Goal: Information Seeking & Learning: Find specific fact

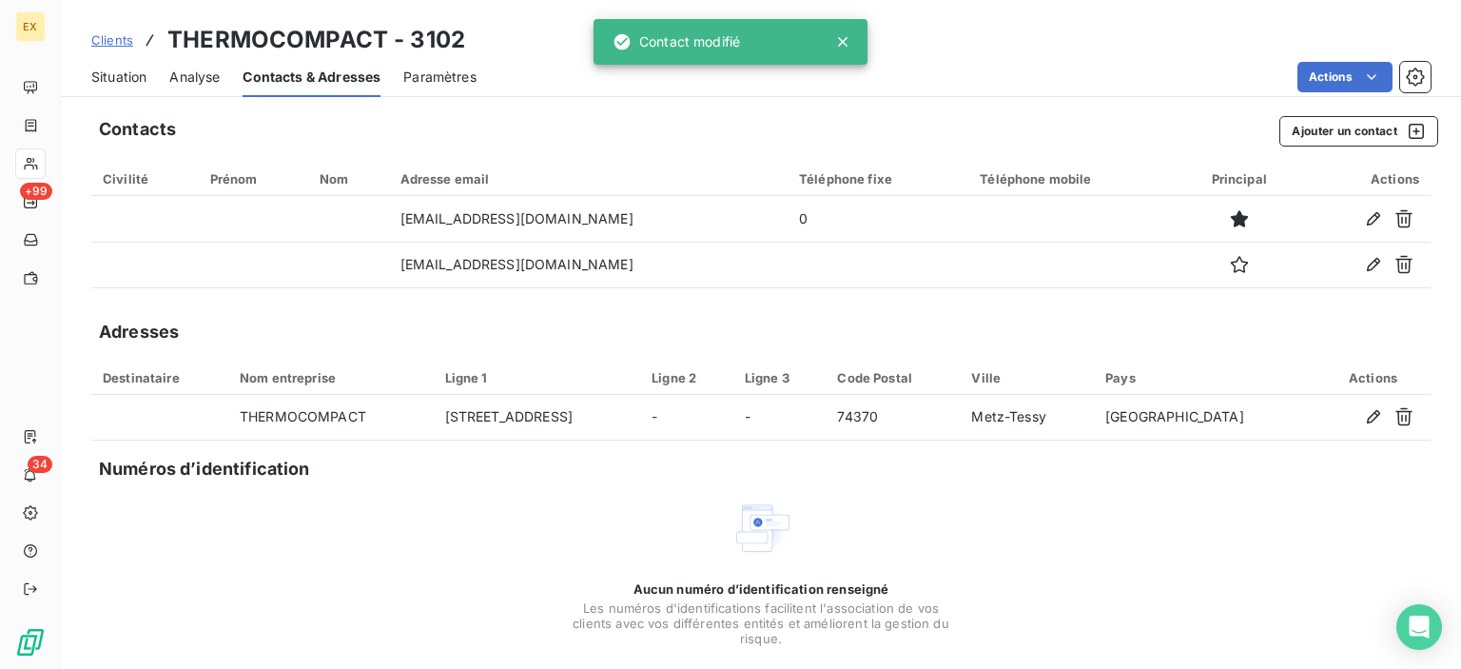
click at [849, 45] on icon at bounding box center [842, 41] width 19 height 19
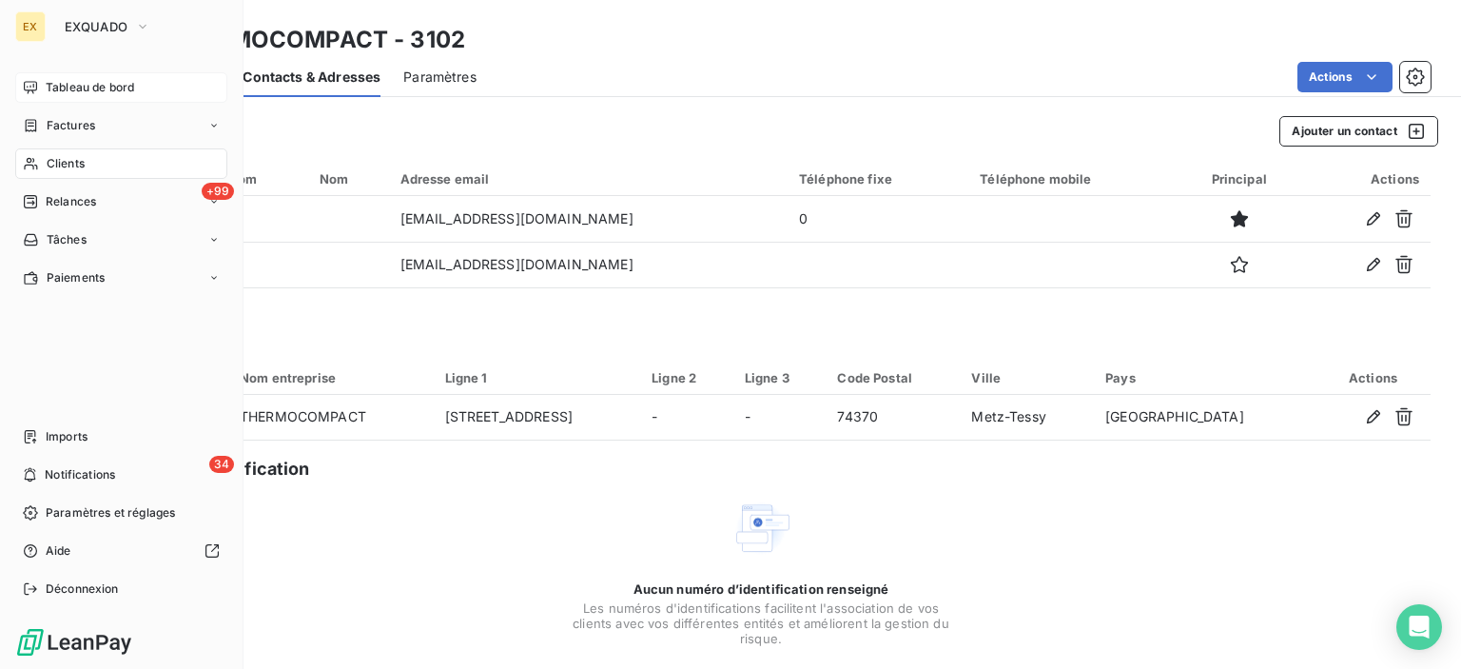
click at [24, 87] on icon at bounding box center [30, 87] width 13 height 12
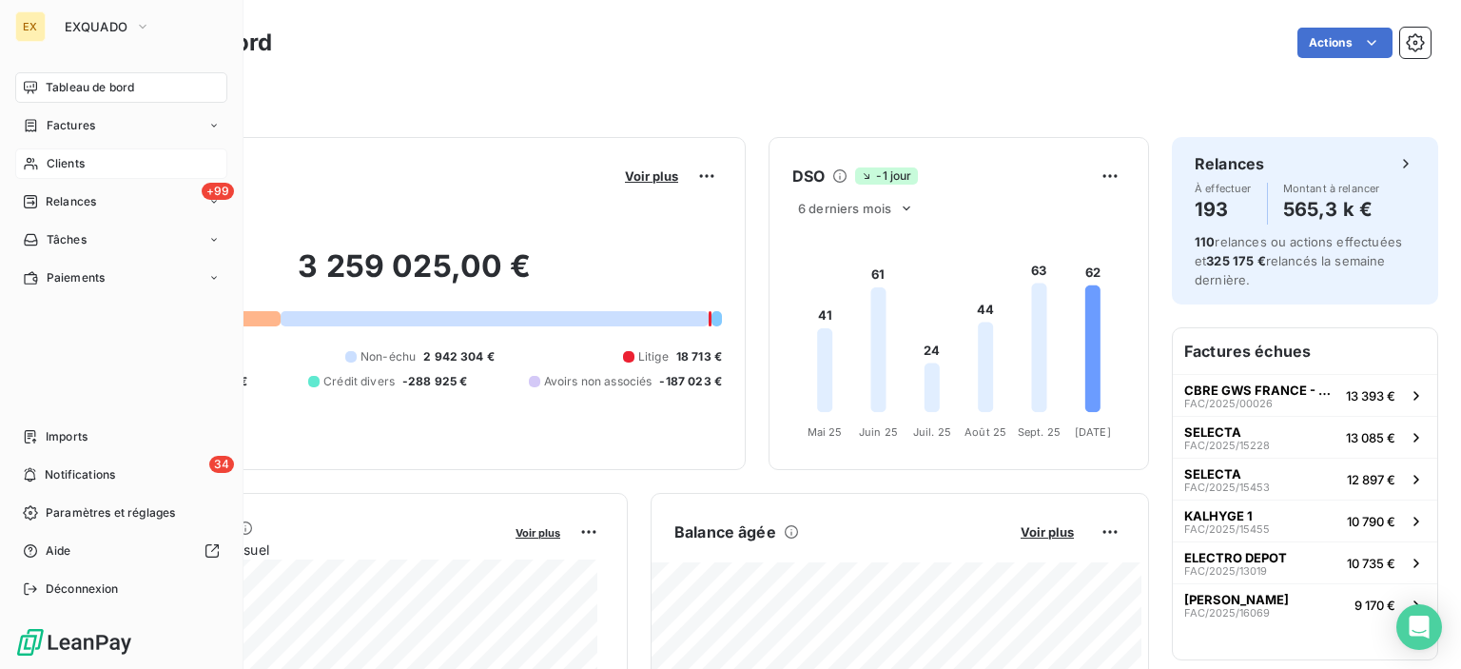
click at [38, 159] on div "Clients" at bounding box center [121, 163] width 212 height 30
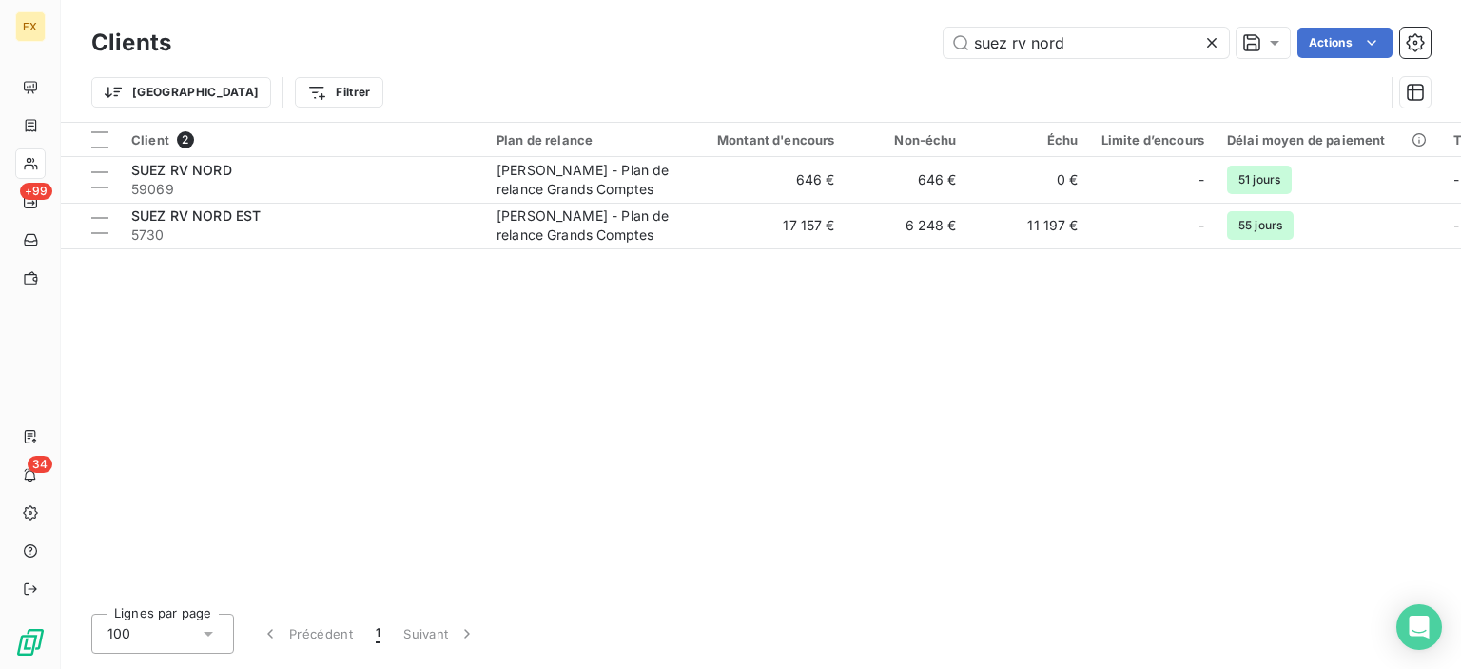
drag, startPoint x: 1087, startPoint y: 33, endPoint x: 917, endPoint y: 33, distance: 170.3
click at [917, 33] on div "suez rv nord Actions" at bounding box center [812, 43] width 1237 height 30
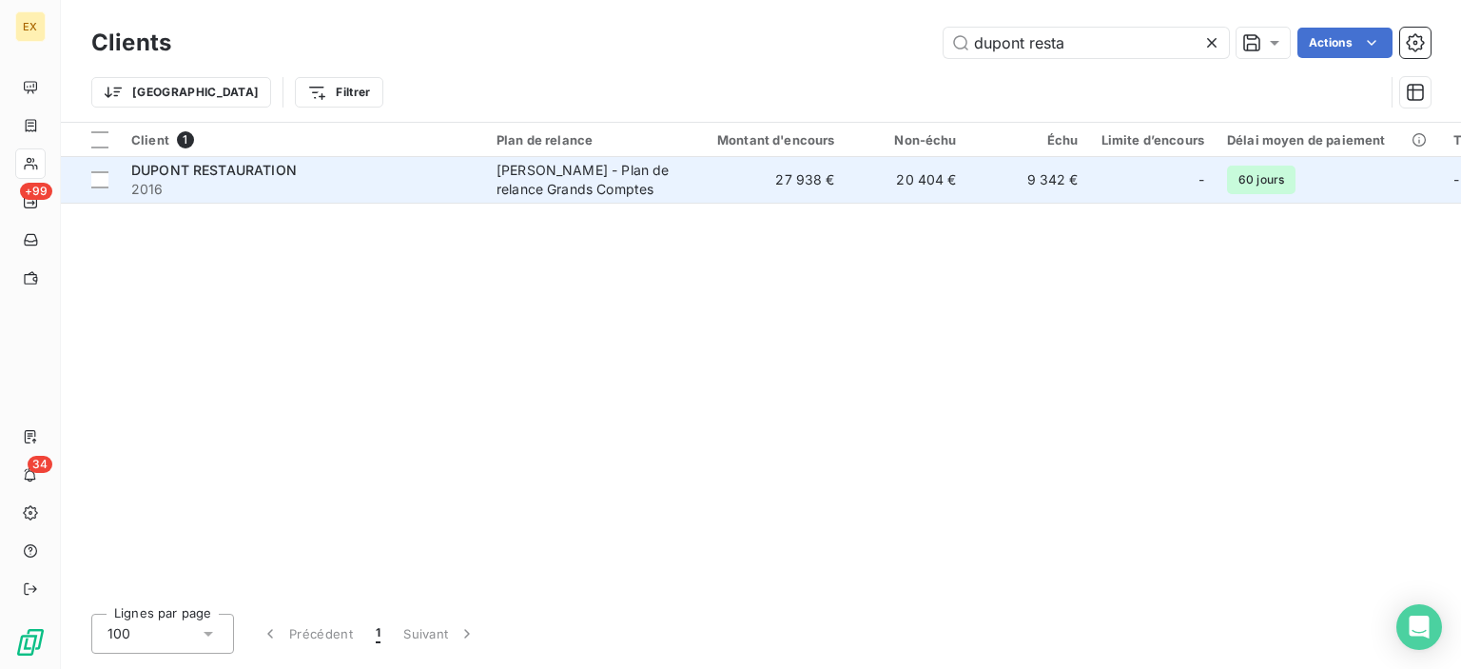
type input "dupont resta"
click at [348, 183] on span "2016" at bounding box center [302, 189] width 342 height 19
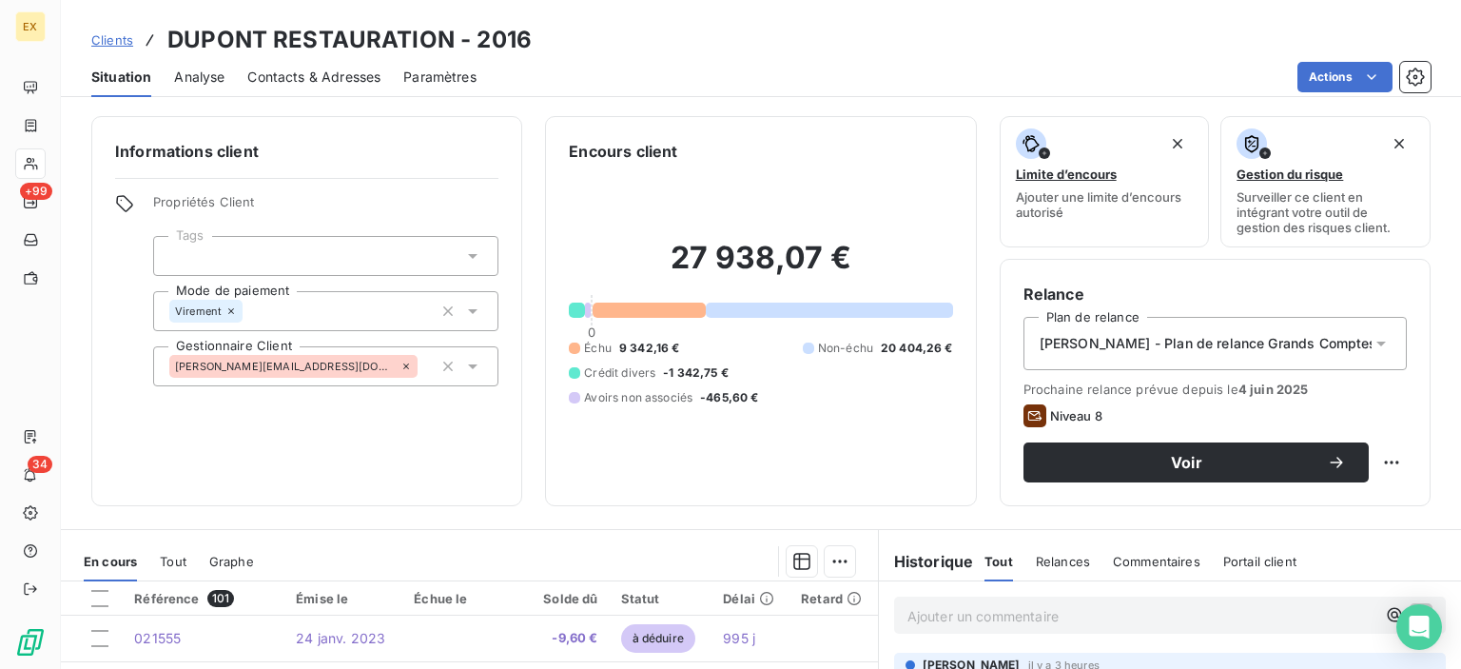
scroll to position [95, 0]
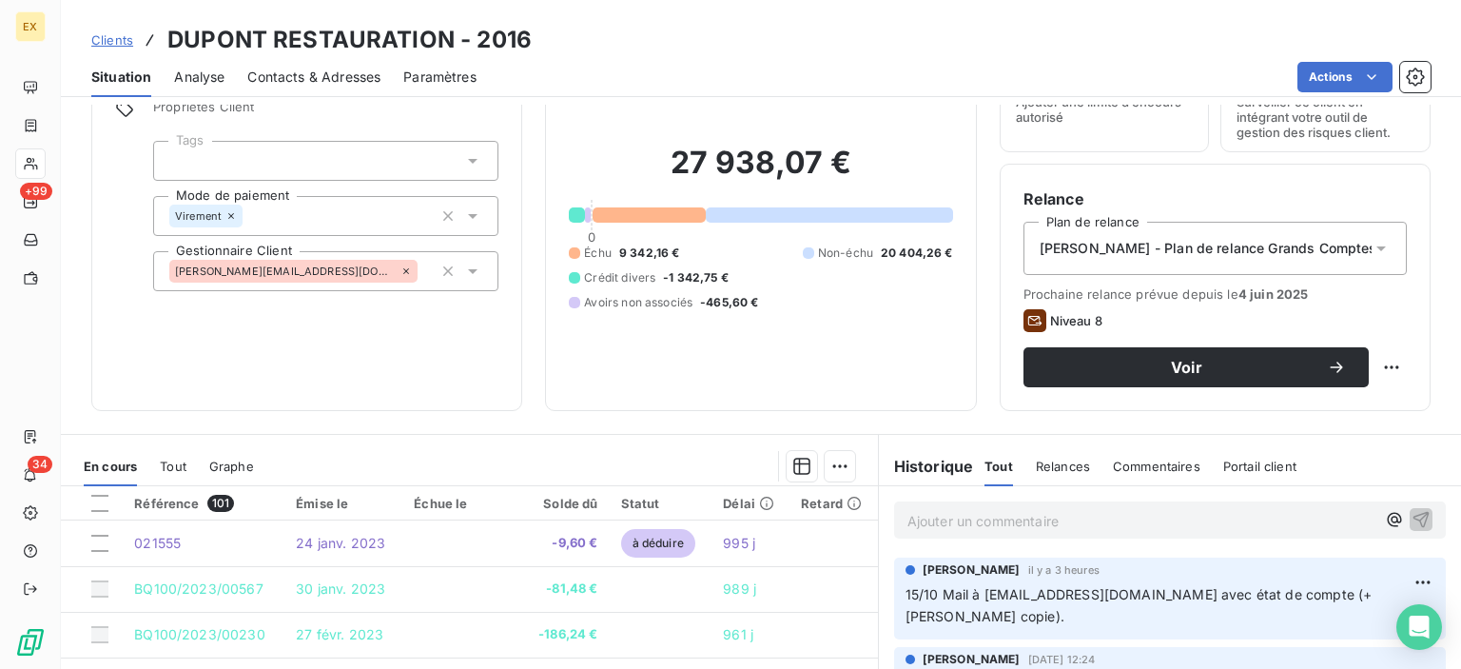
click at [984, 526] on p "Ajouter un commentaire ﻿" at bounding box center [1141, 521] width 468 height 24
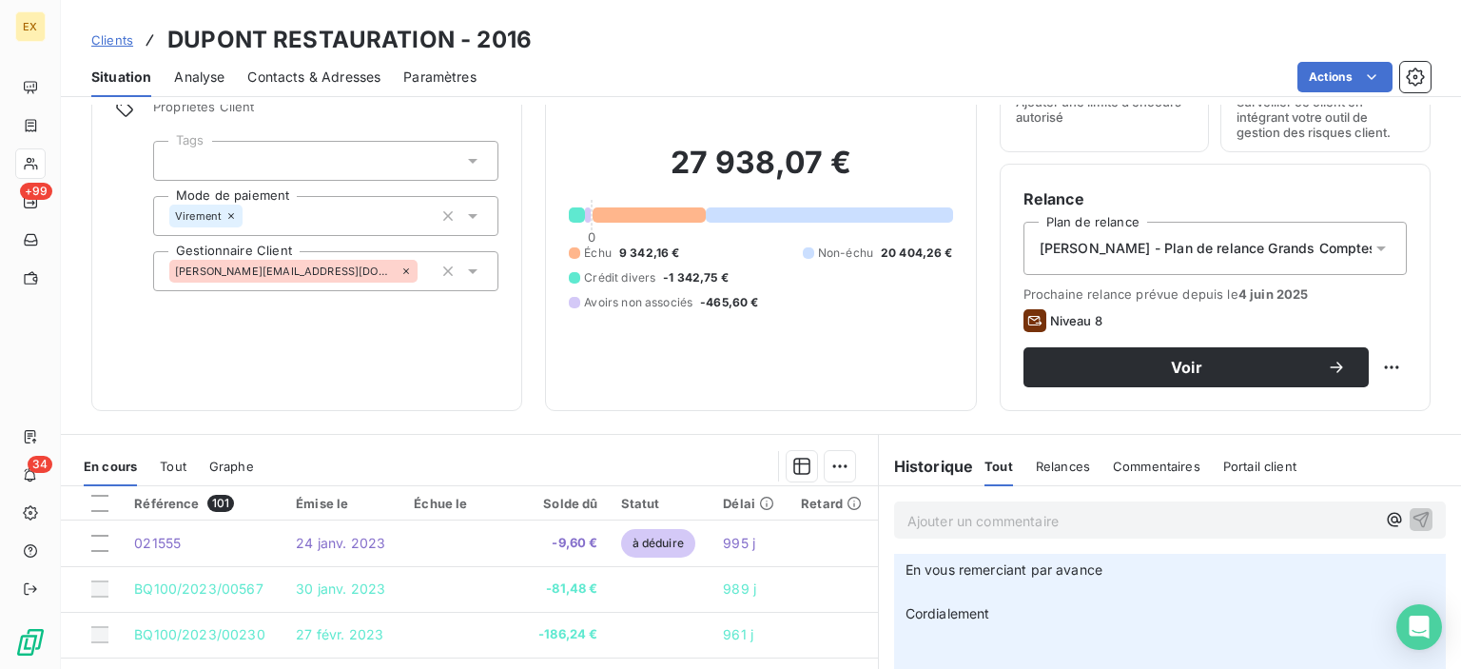
scroll to position [0, 0]
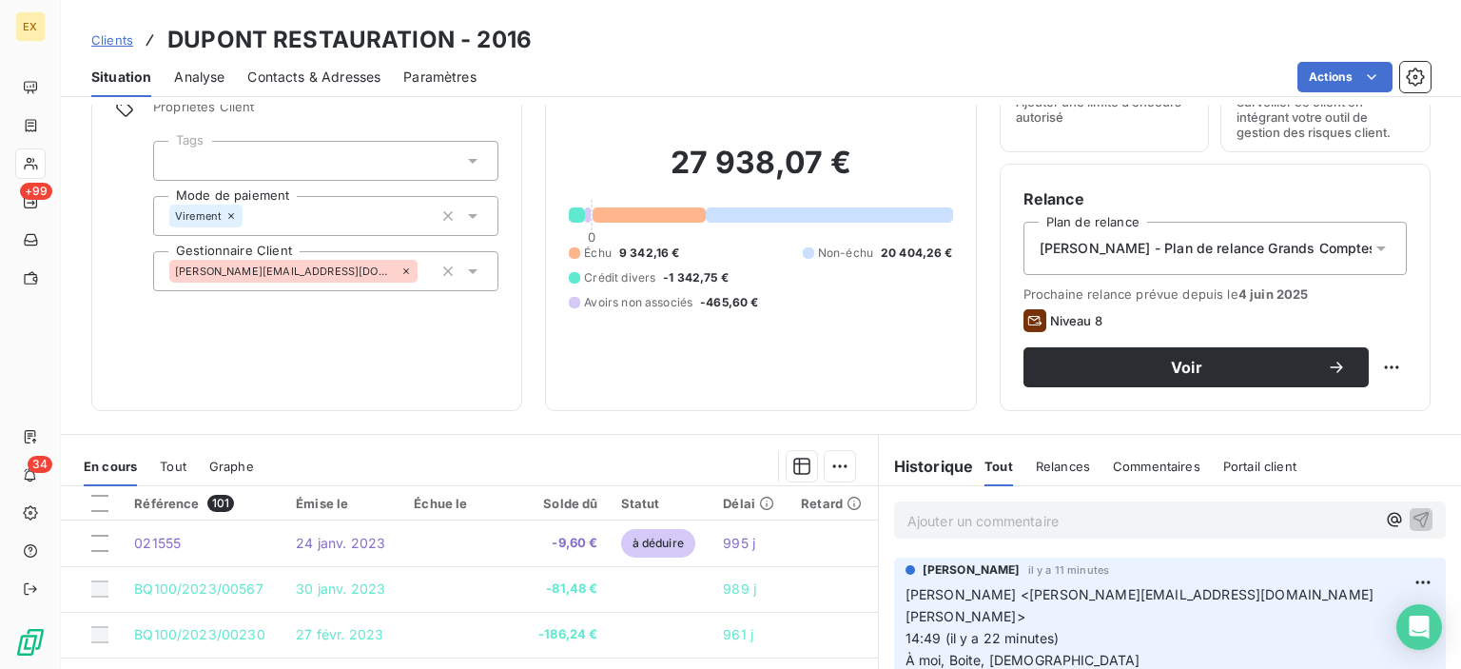
click at [994, 533] on div "Ajouter un commentaire ﻿" at bounding box center [1170, 519] width 552 height 37
click at [996, 516] on p "Ajouter un commentaire ﻿" at bounding box center [1141, 521] width 468 height 24
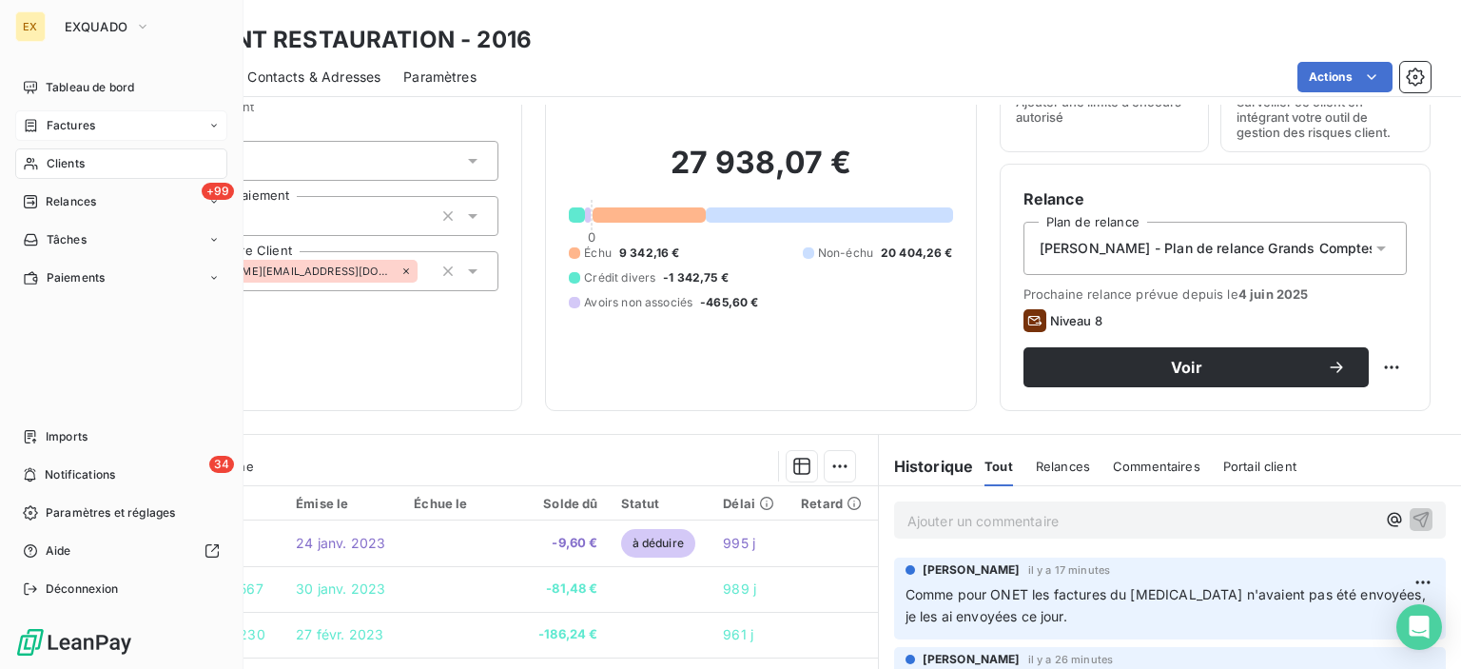
click at [33, 126] on icon at bounding box center [31, 125] width 11 height 12
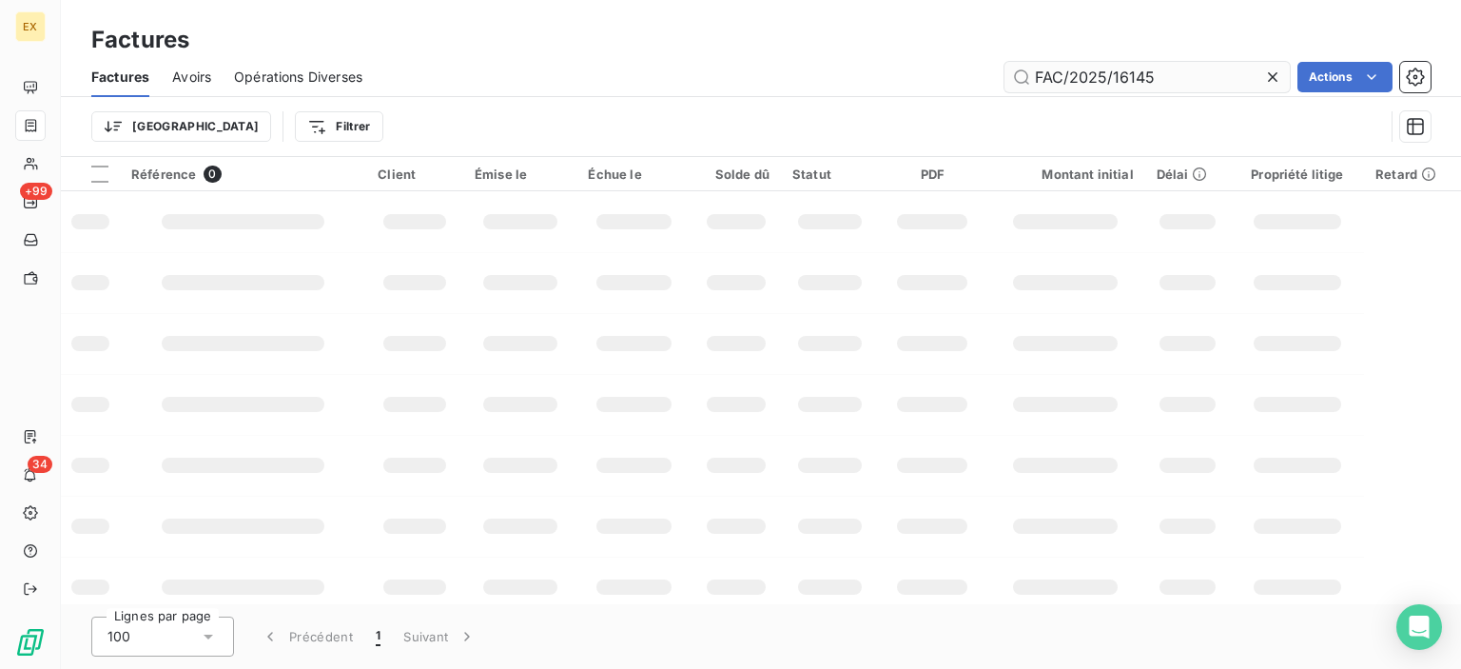
drag, startPoint x: 1191, startPoint y: 77, endPoint x: 1033, endPoint y: 89, distance: 158.4
click at [1033, 89] on input "FAC/2025/16145" at bounding box center [1147, 77] width 285 height 30
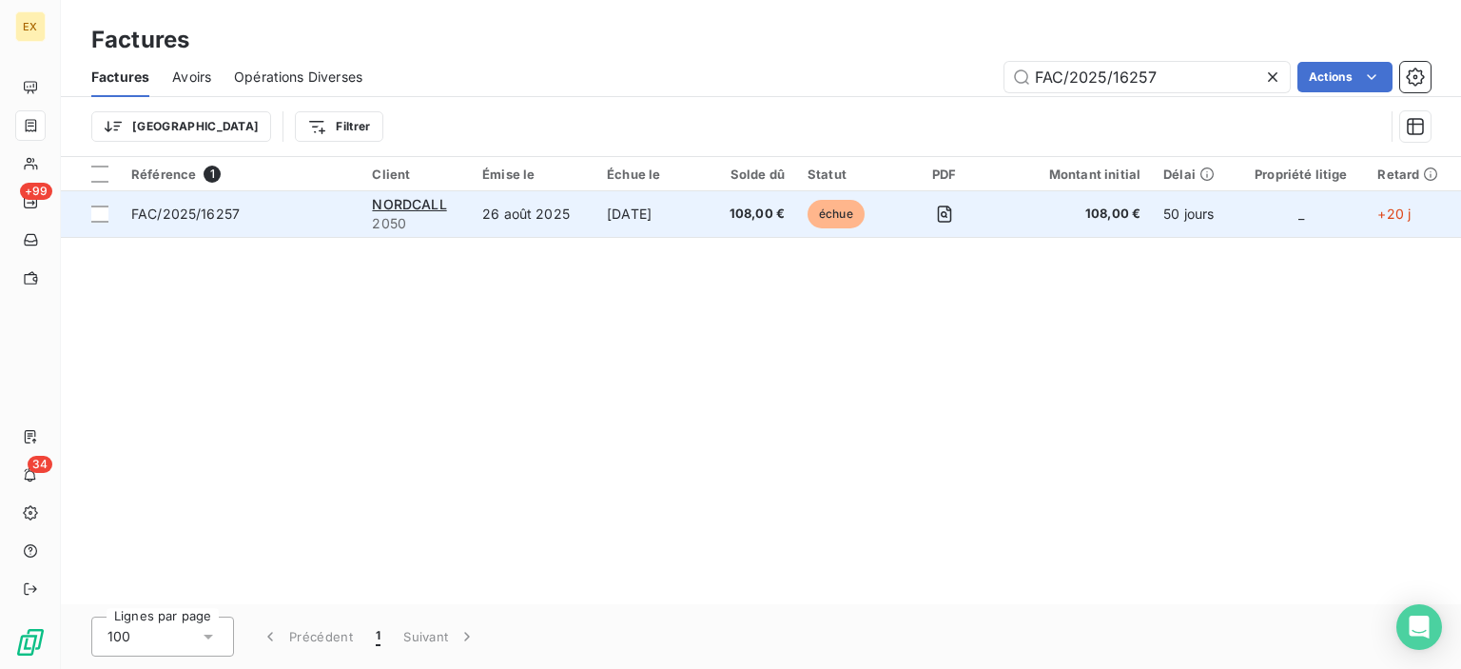
type input "FAC/2025/16257"
click at [298, 220] on span "FAC/2025/16257" at bounding box center [240, 214] width 218 height 19
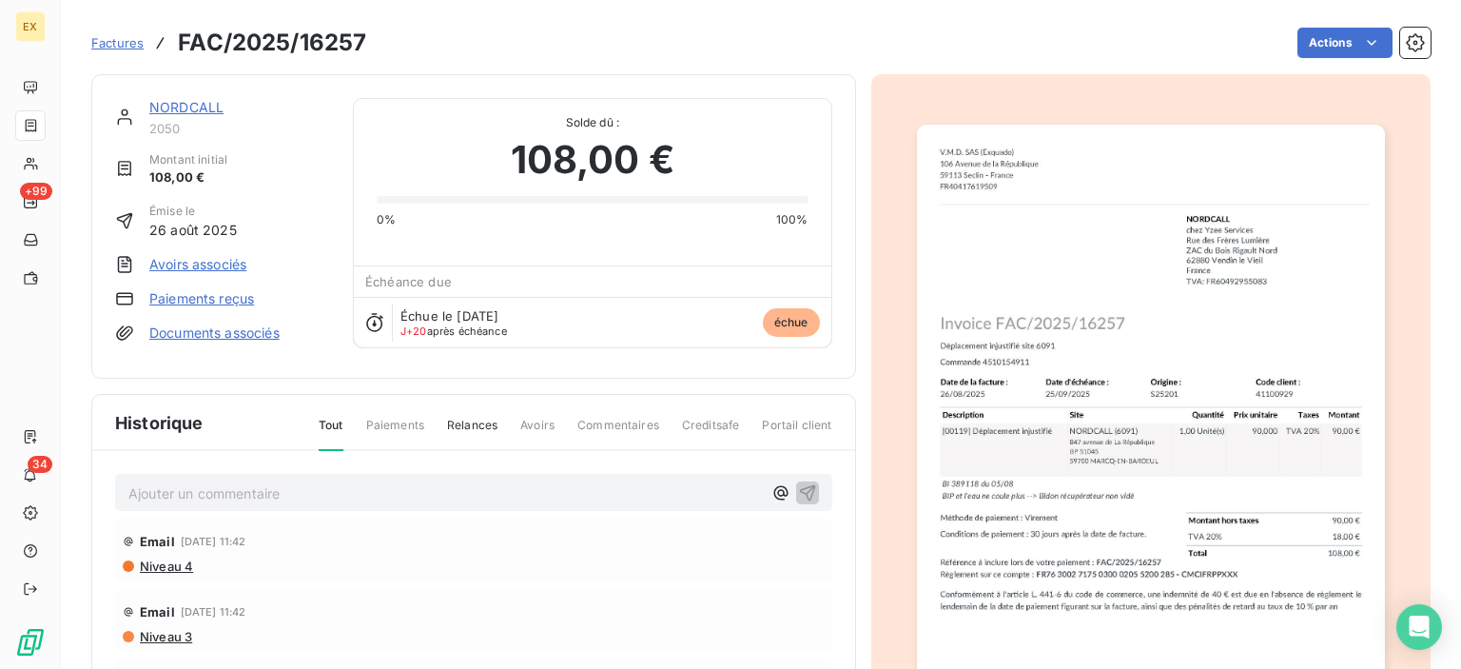
click at [213, 107] on link "NORDCALL" at bounding box center [186, 107] width 74 height 16
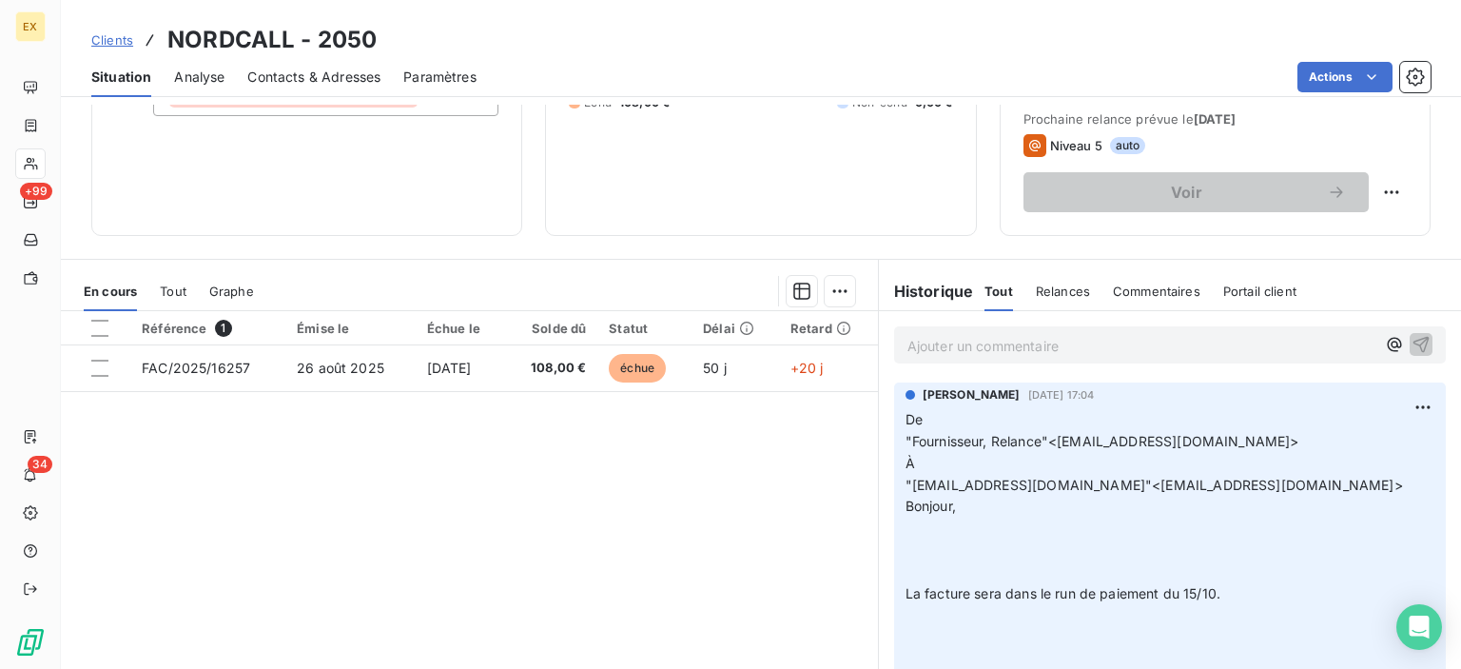
scroll to position [285, 0]
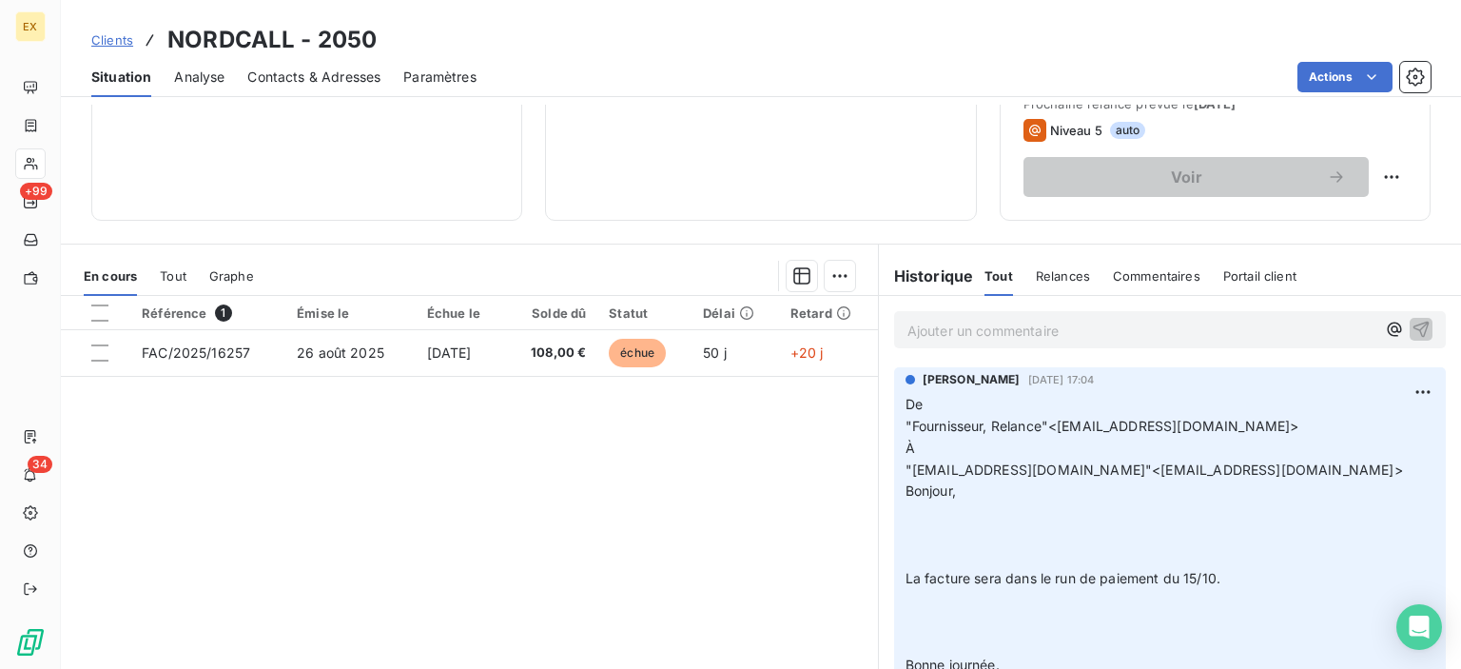
click at [978, 338] on p "Ajouter un commentaire ﻿" at bounding box center [1141, 331] width 468 height 24
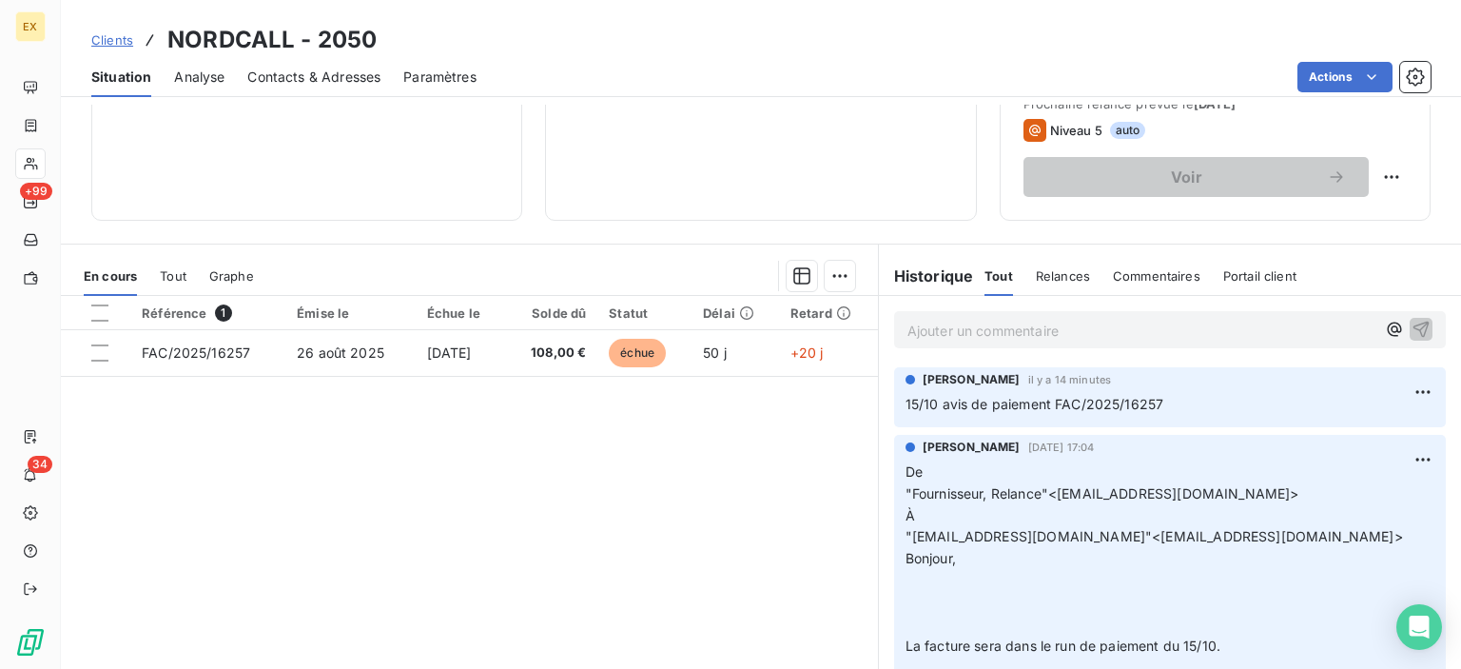
click at [118, 39] on span "Clients" at bounding box center [112, 39] width 42 height 15
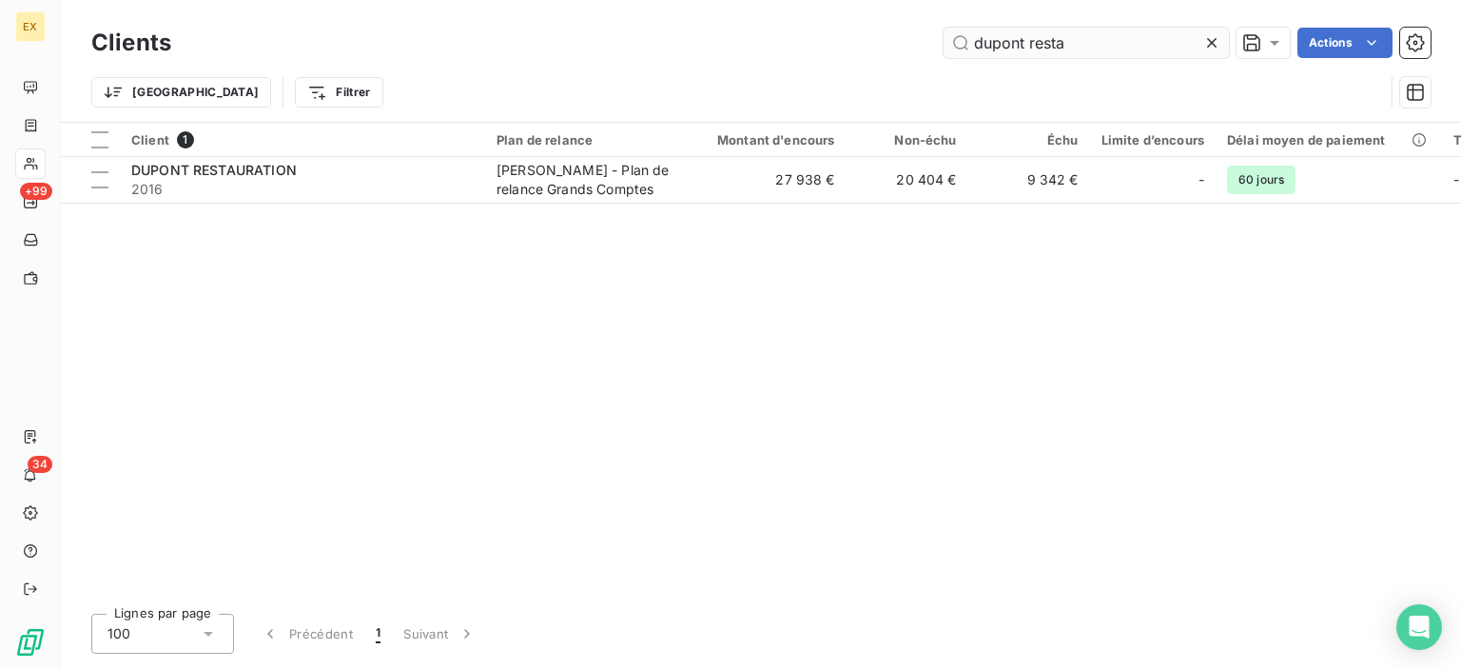
drag, startPoint x: 1098, startPoint y: 49, endPoint x: 966, endPoint y: 38, distance: 131.7
click at [966, 38] on input "dupont resta" at bounding box center [1086, 43] width 285 height 30
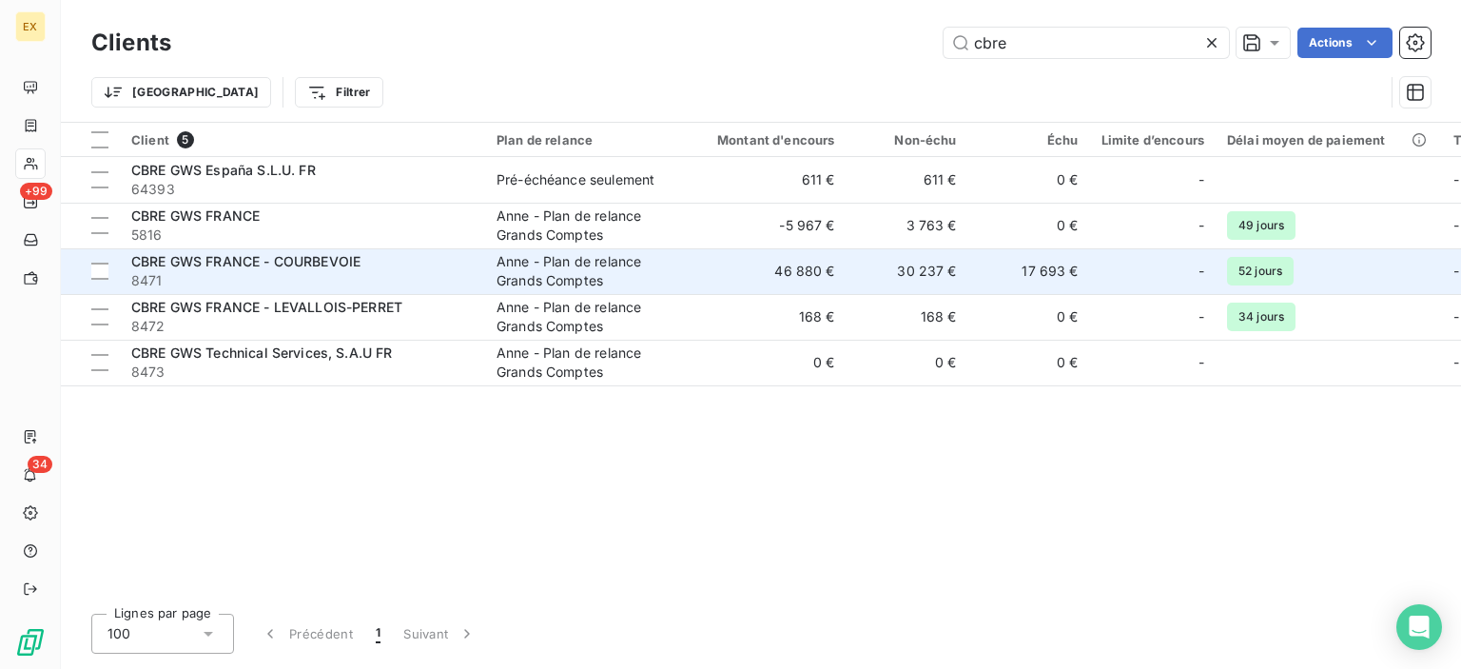
type input "cbre"
click at [417, 252] on div "CBRE GWS FRANCE - COURBEVOIE" at bounding box center [302, 261] width 342 height 19
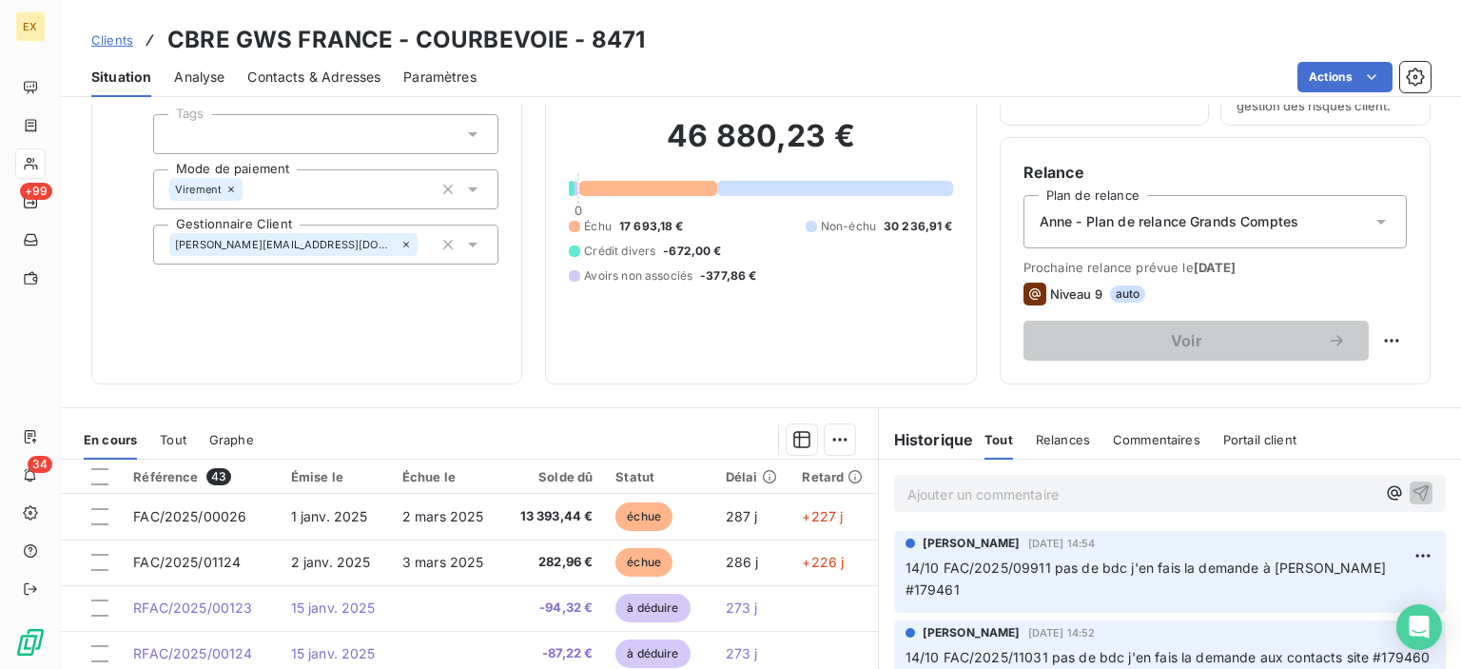
scroll to position [335, 0]
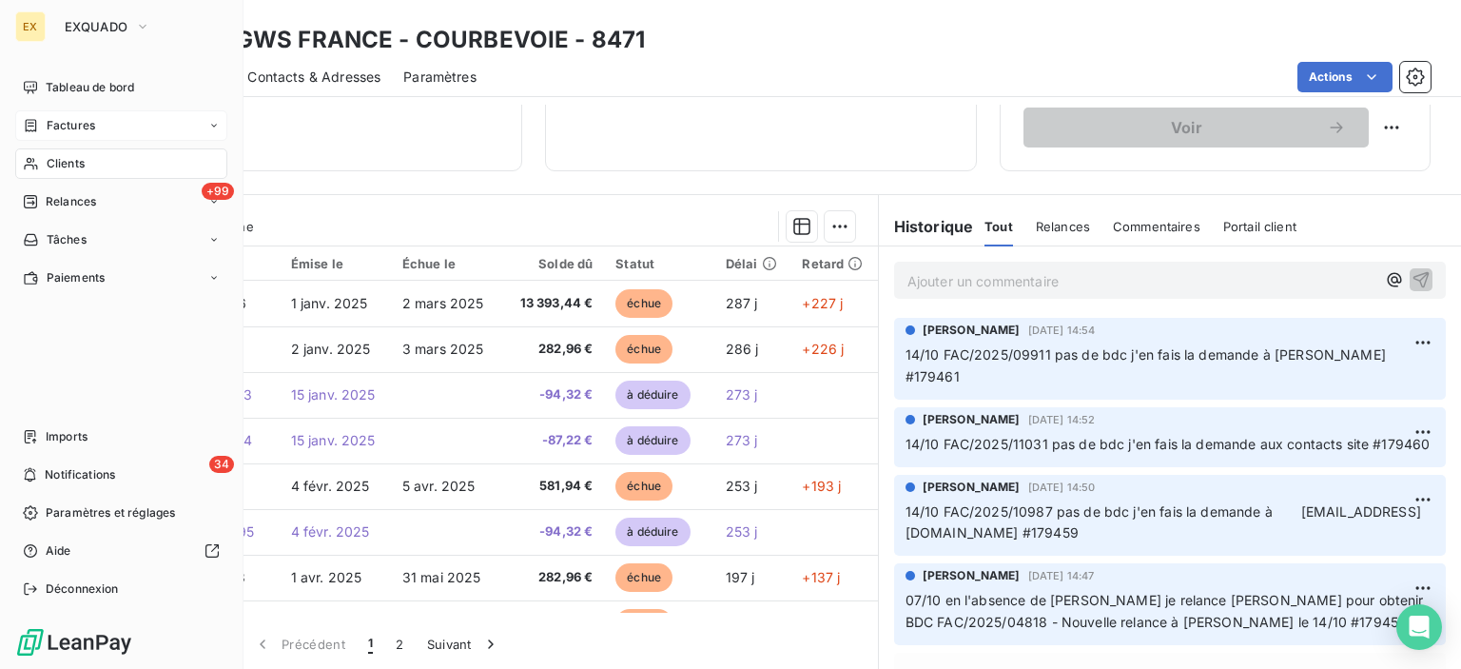
click at [42, 113] on div "Factures" at bounding box center [121, 125] width 212 height 30
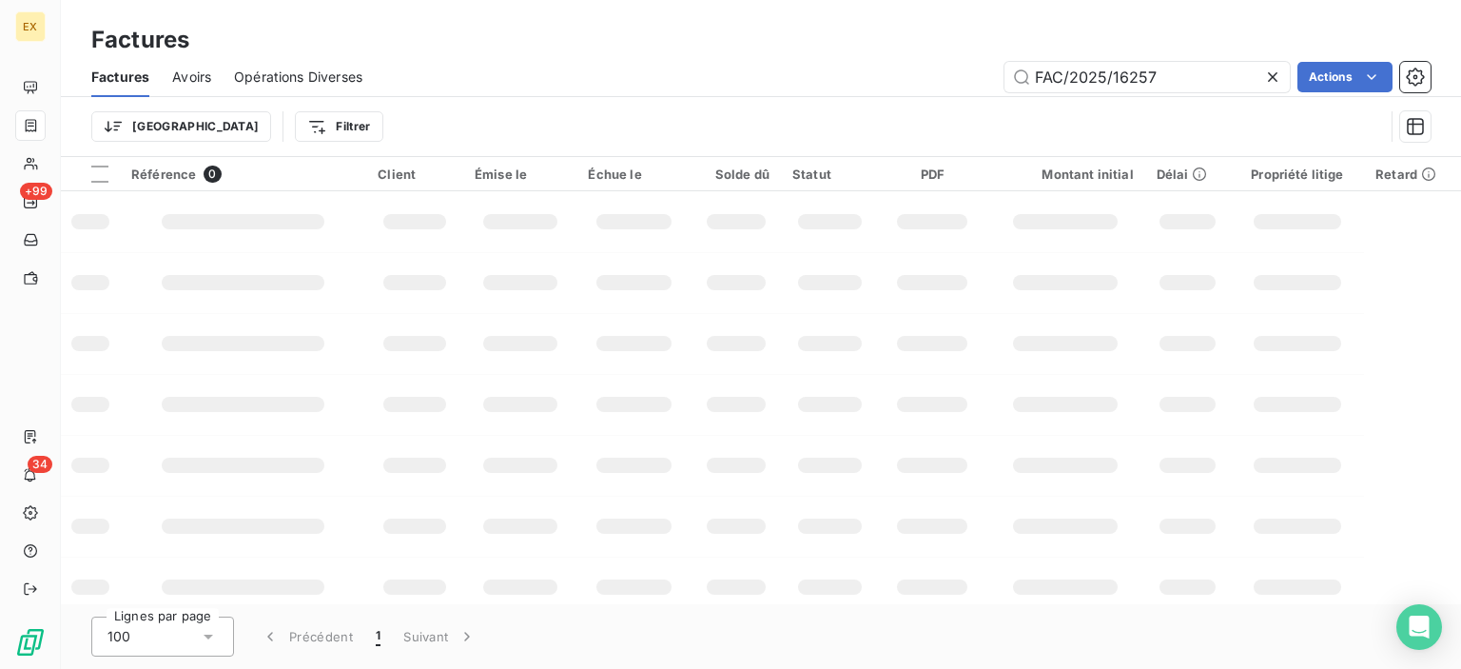
drag, startPoint x: 1206, startPoint y: 80, endPoint x: 931, endPoint y: 88, distance: 275.0
click at [931, 88] on div "FAC/2025/16257 Actions" at bounding box center [907, 77] width 1045 height 30
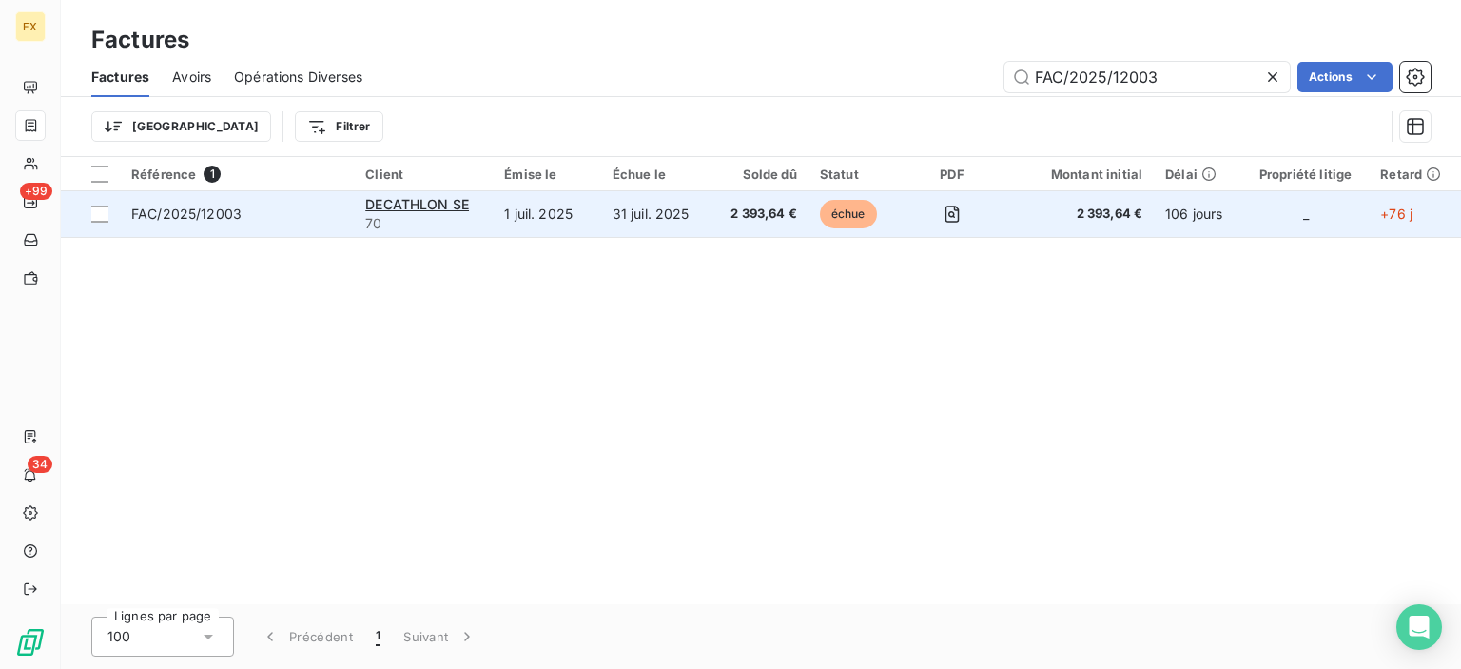
type input "FAC/2025/12003"
click at [264, 205] on span "FAC/2025/12003" at bounding box center [236, 214] width 211 height 19
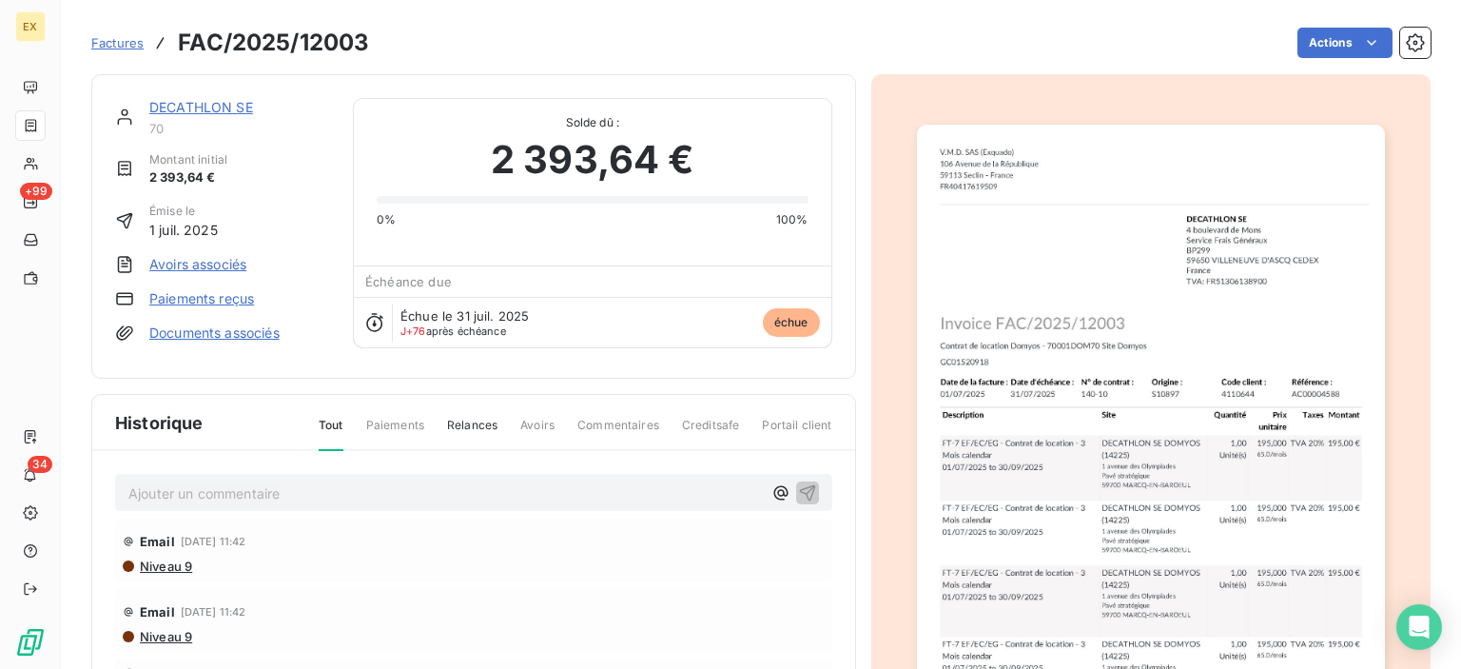
click at [205, 106] on link "DECATHLON SE" at bounding box center [201, 107] width 104 height 16
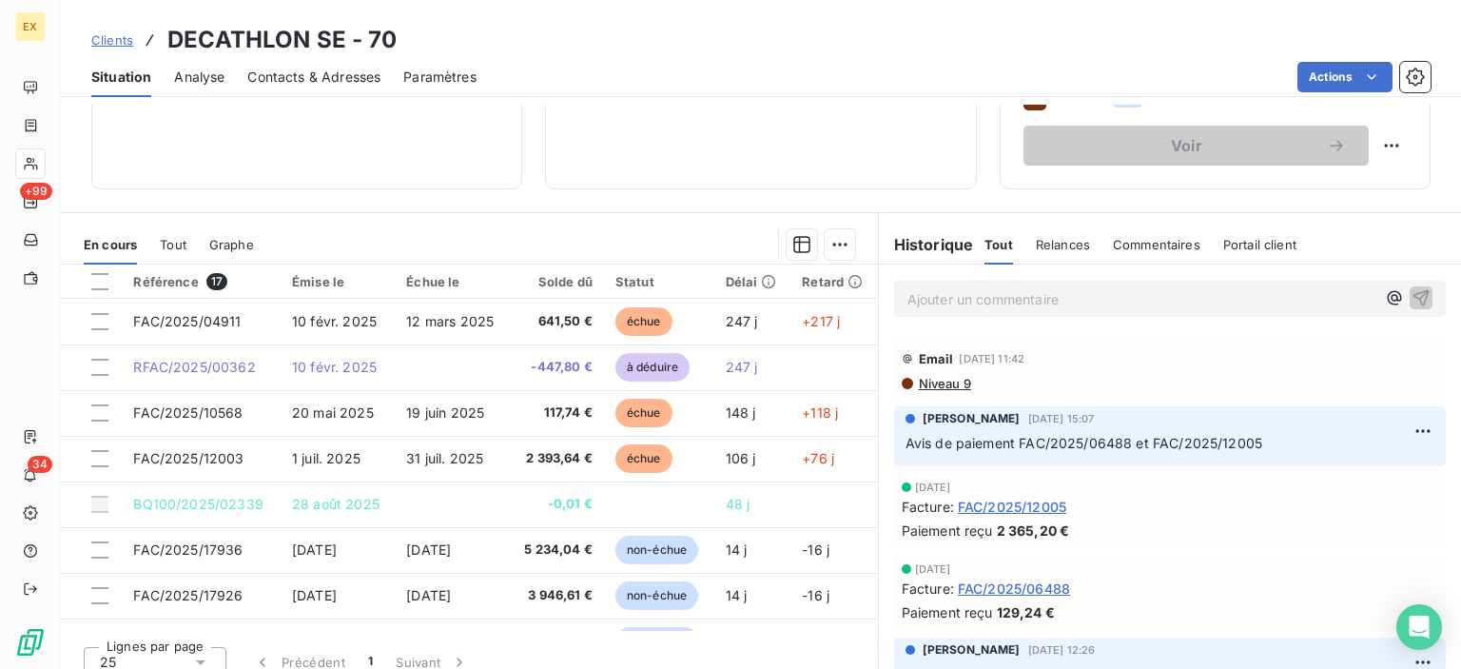
scroll to position [335, 0]
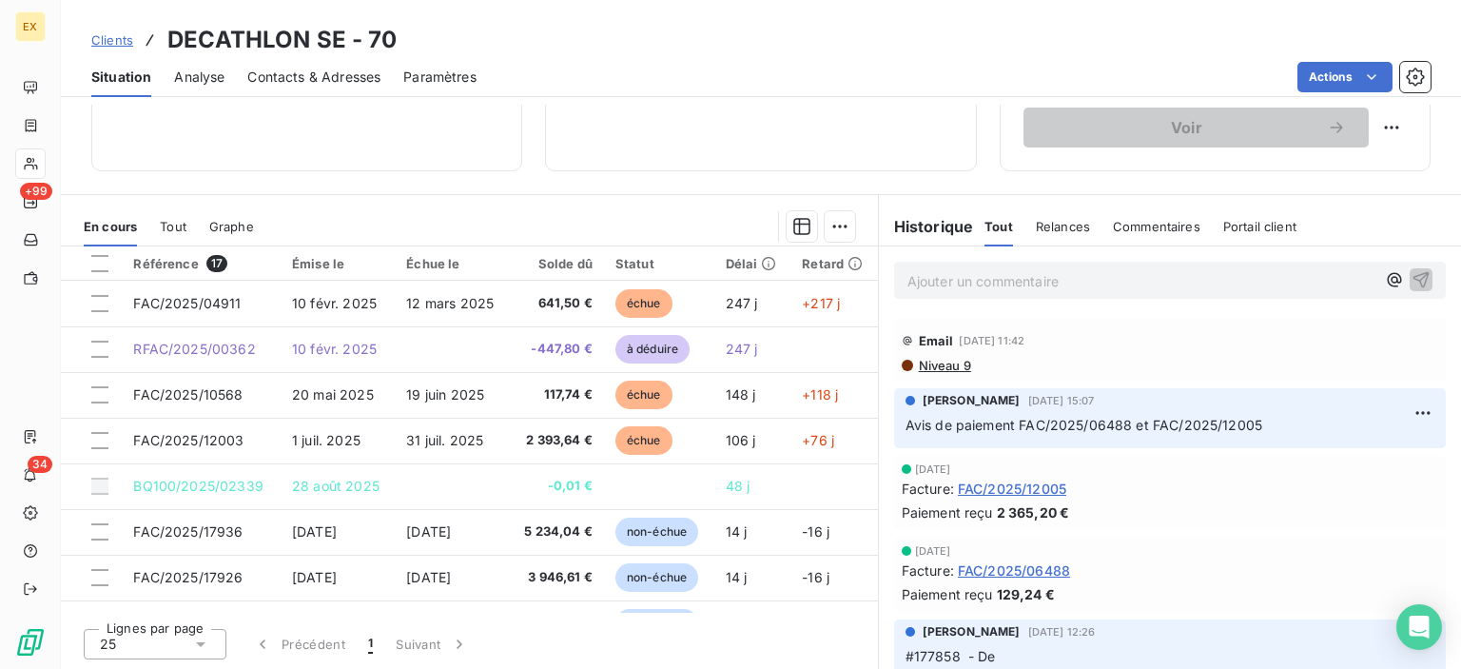
click at [965, 279] on p "Ajouter un commentaire ﻿" at bounding box center [1141, 281] width 468 height 24
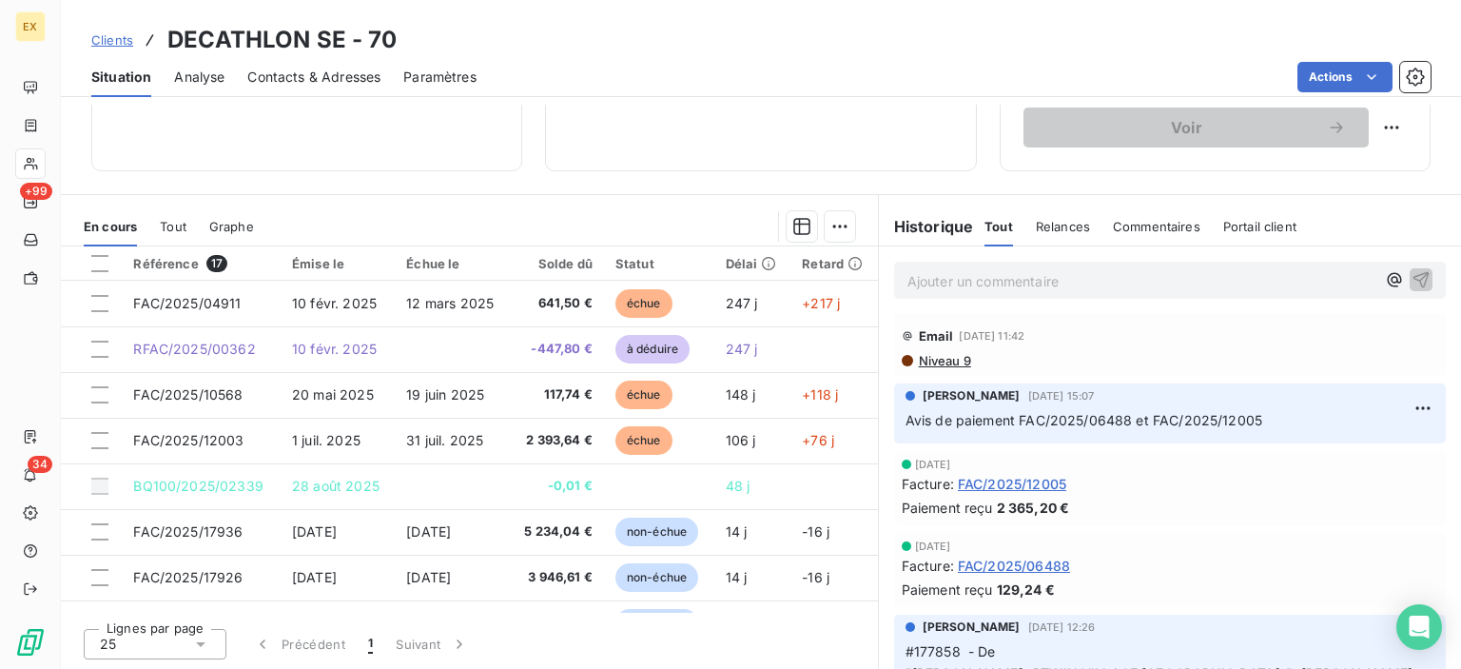
scroll to position [0, 0]
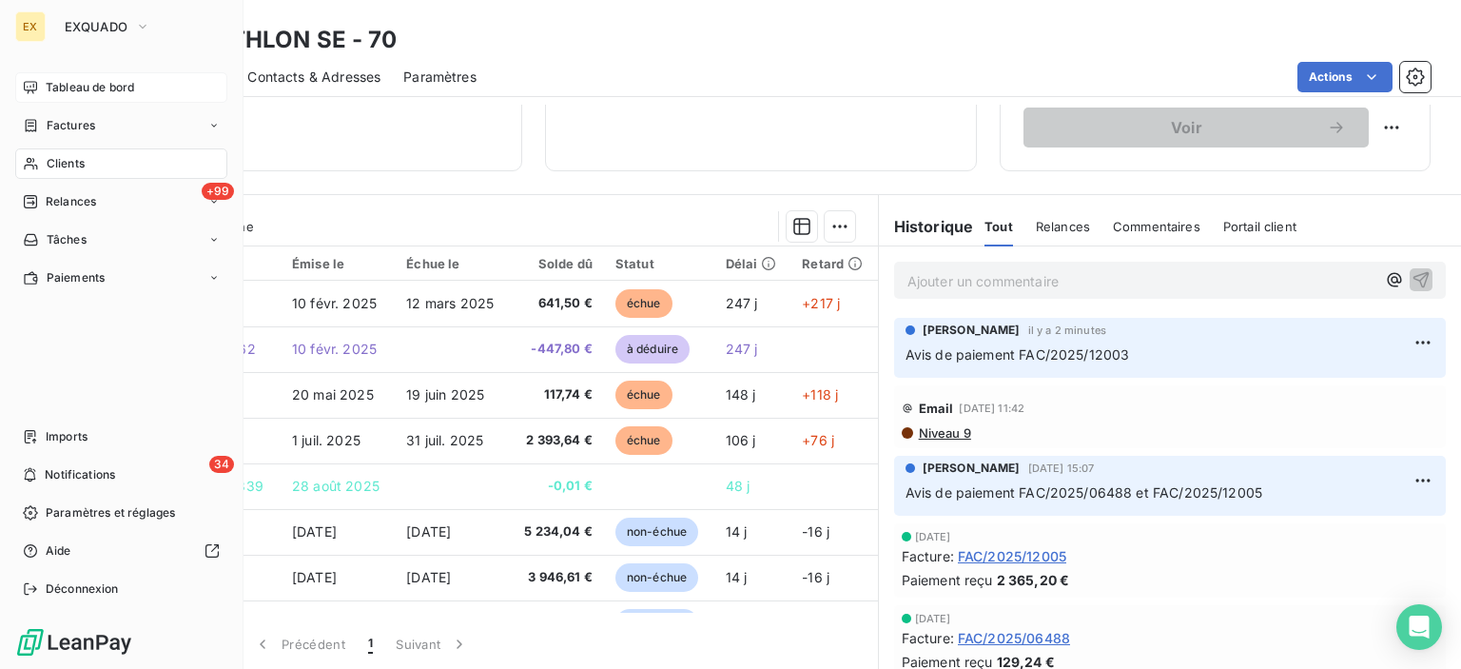
click at [42, 87] on div "Tableau de bord" at bounding box center [121, 87] width 212 height 30
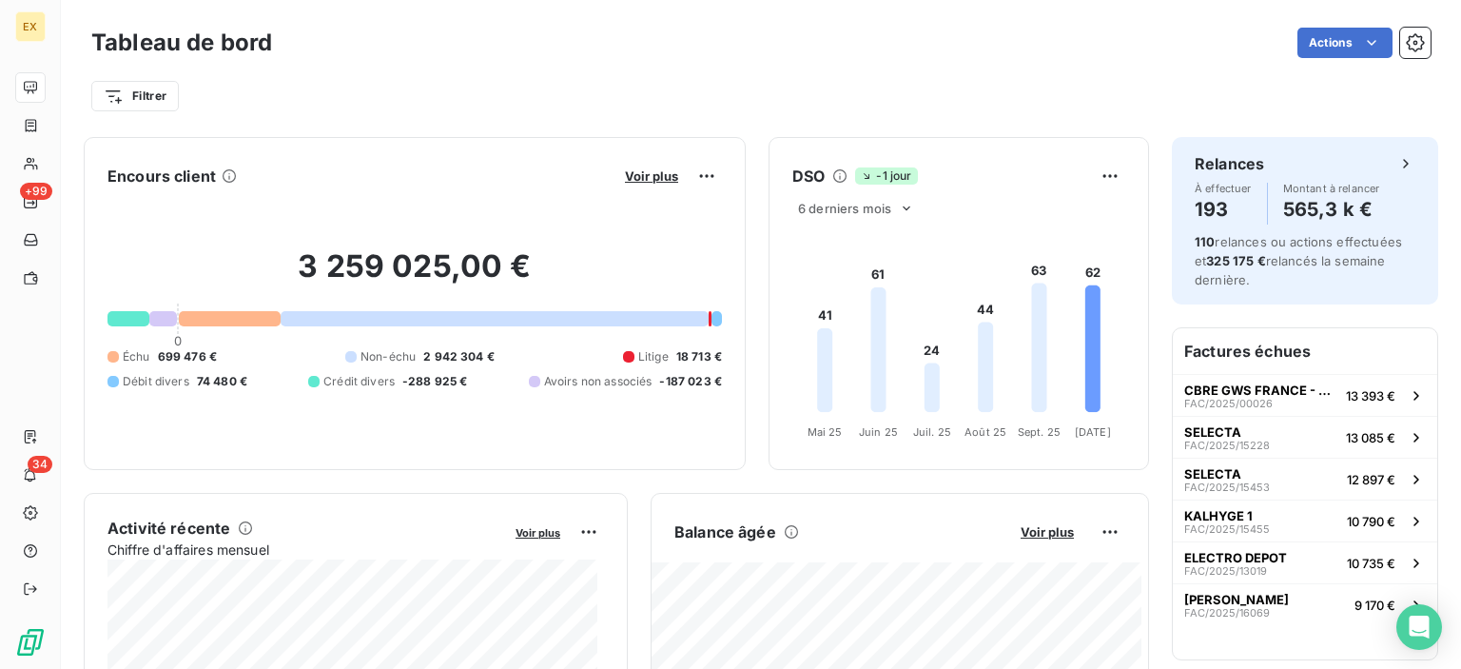
scroll to position [95, 0]
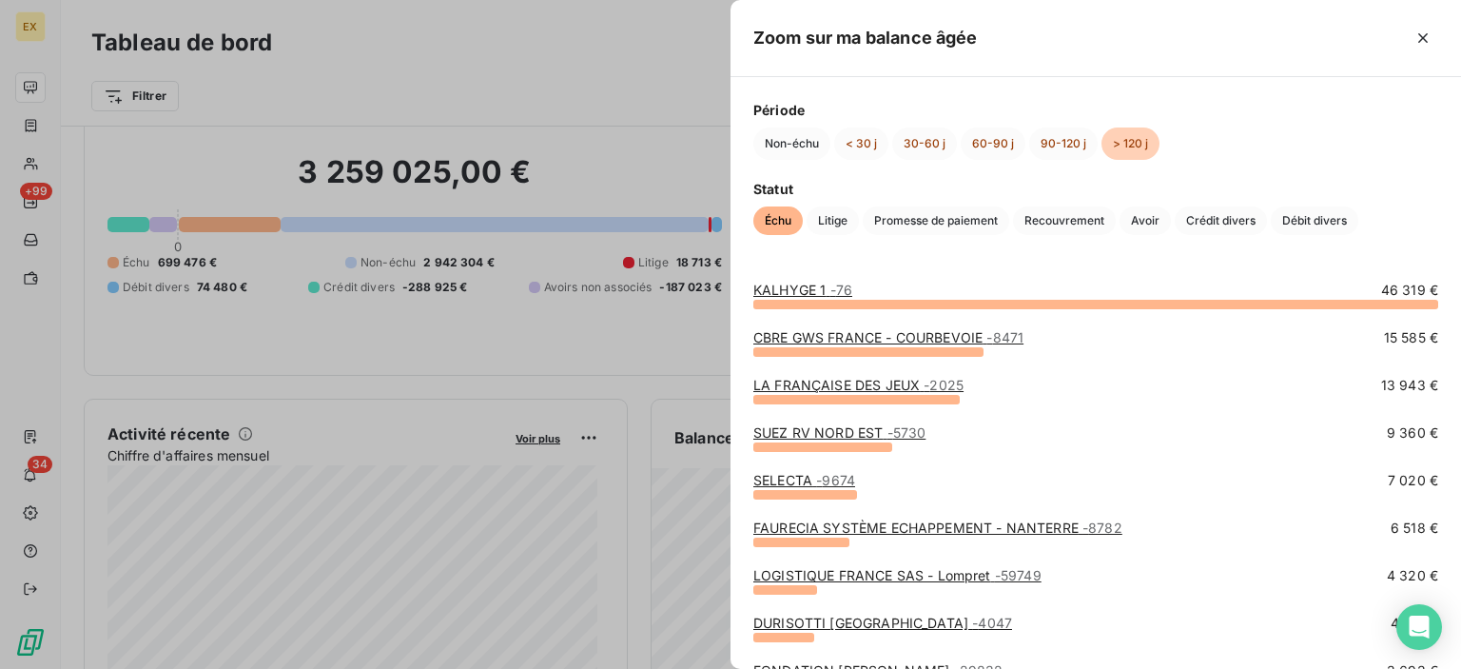
click at [830, 291] on span "- 76" at bounding box center [841, 290] width 22 height 16
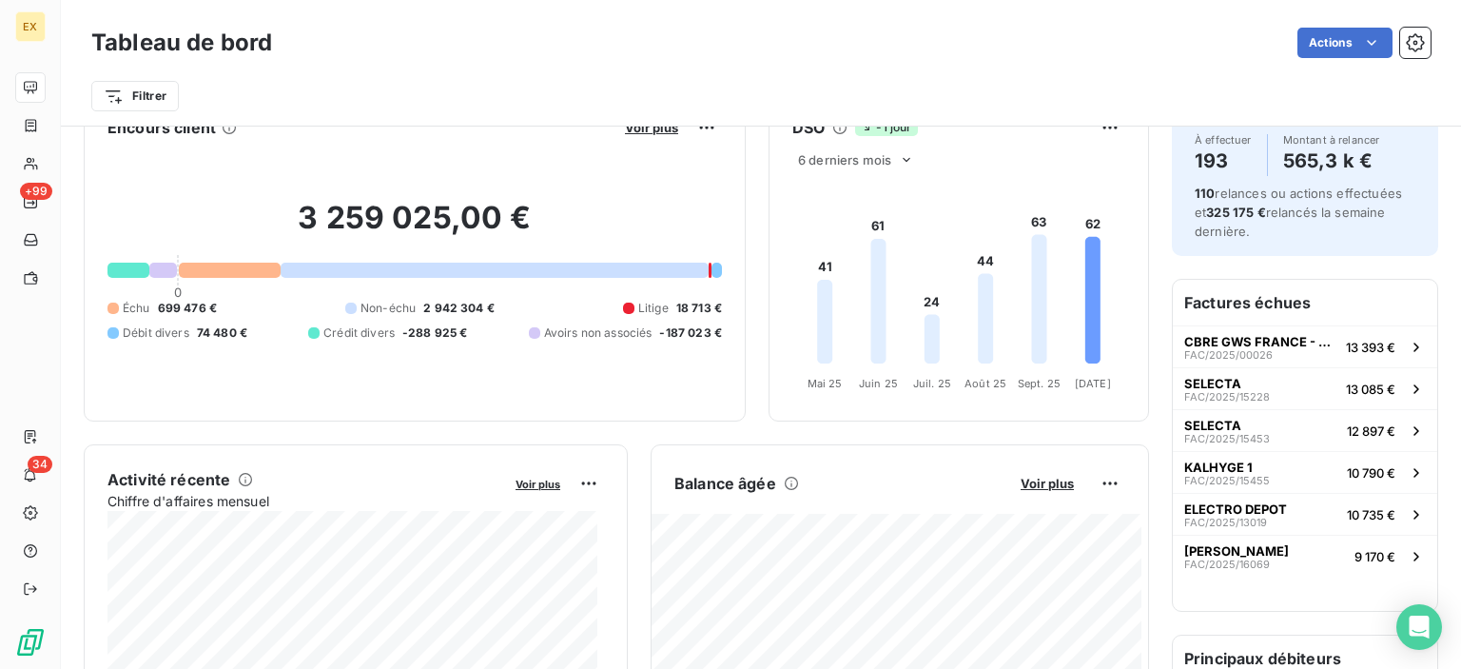
scroll to position [95, 0]
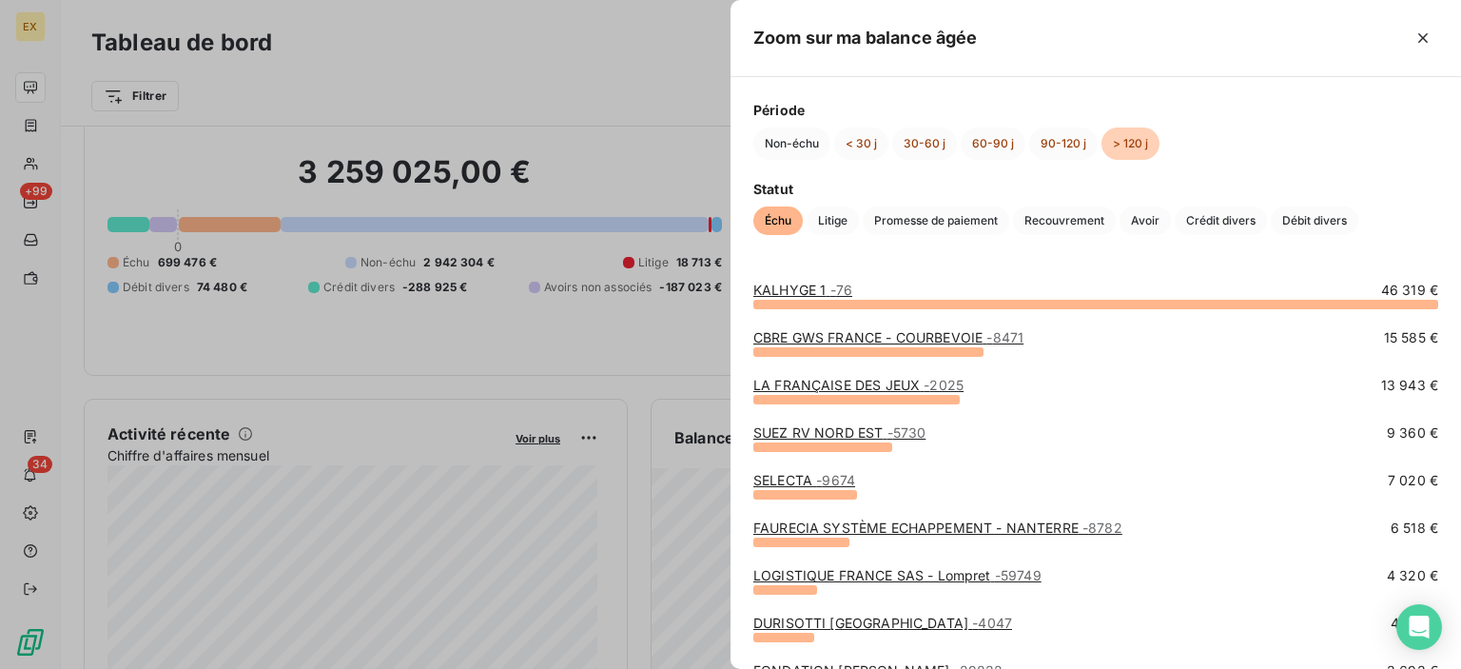
click at [658, 364] on div at bounding box center [730, 334] width 1461 height 669
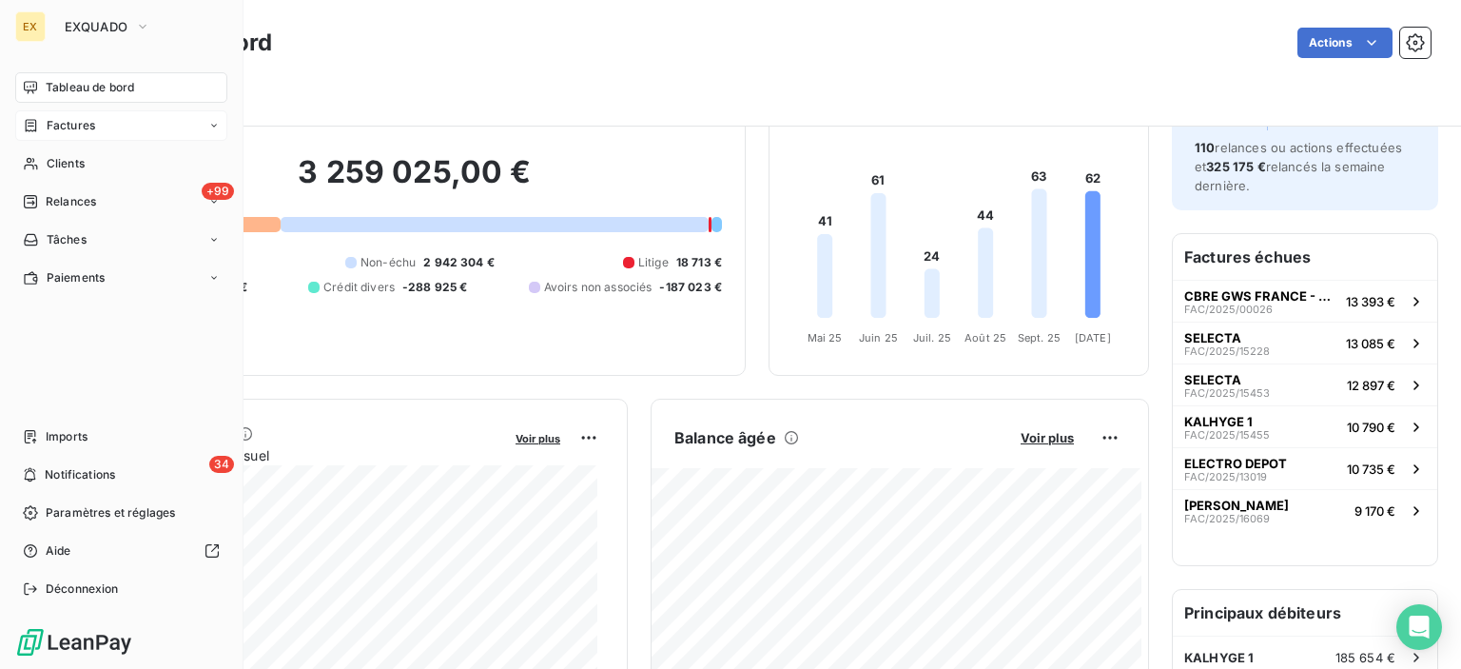
click at [48, 132] on span "Factures" at bounding box center [71, 125] width 49 height 17
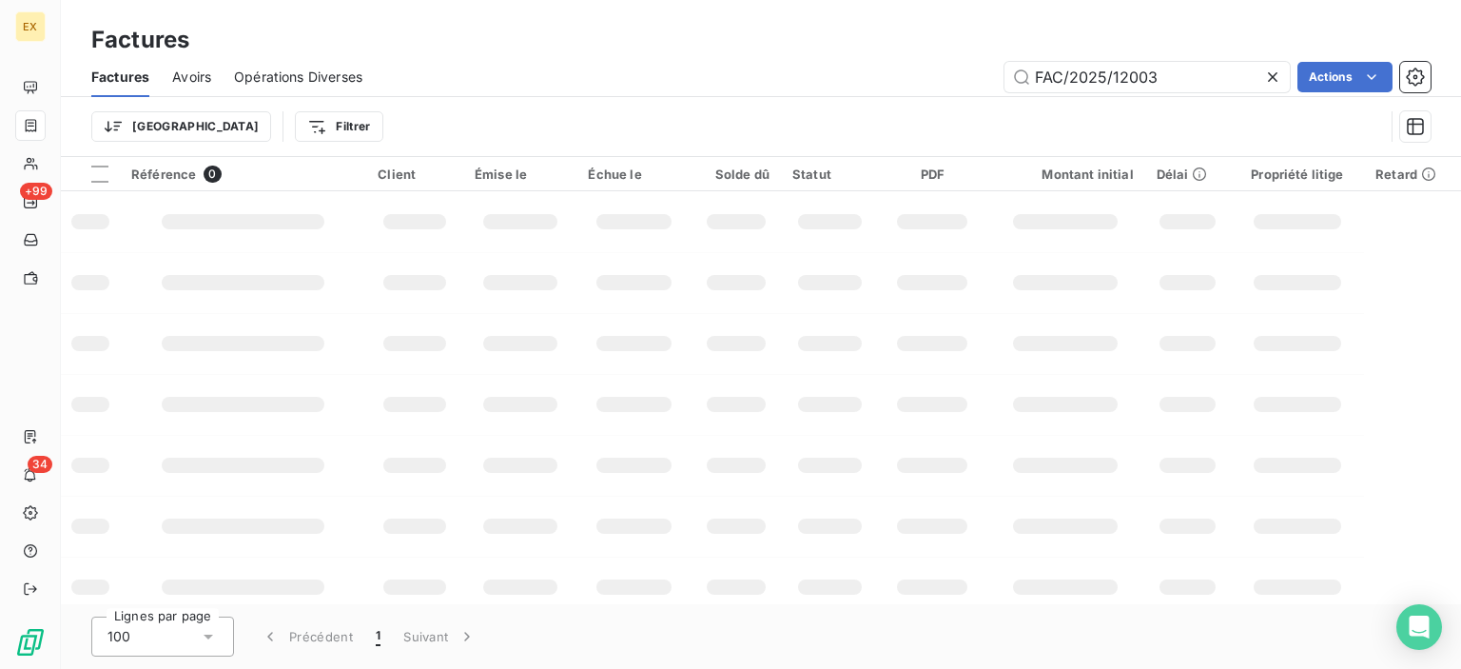
drag, startPoint x: 1195, startPoint y: 73, endPoint x: 967, endPoint y: 82, distance: 227.5
click at [968, 82] on div "FAC/2025/12003 Actions" at bounding box center [907, 77] width 1045 height 30
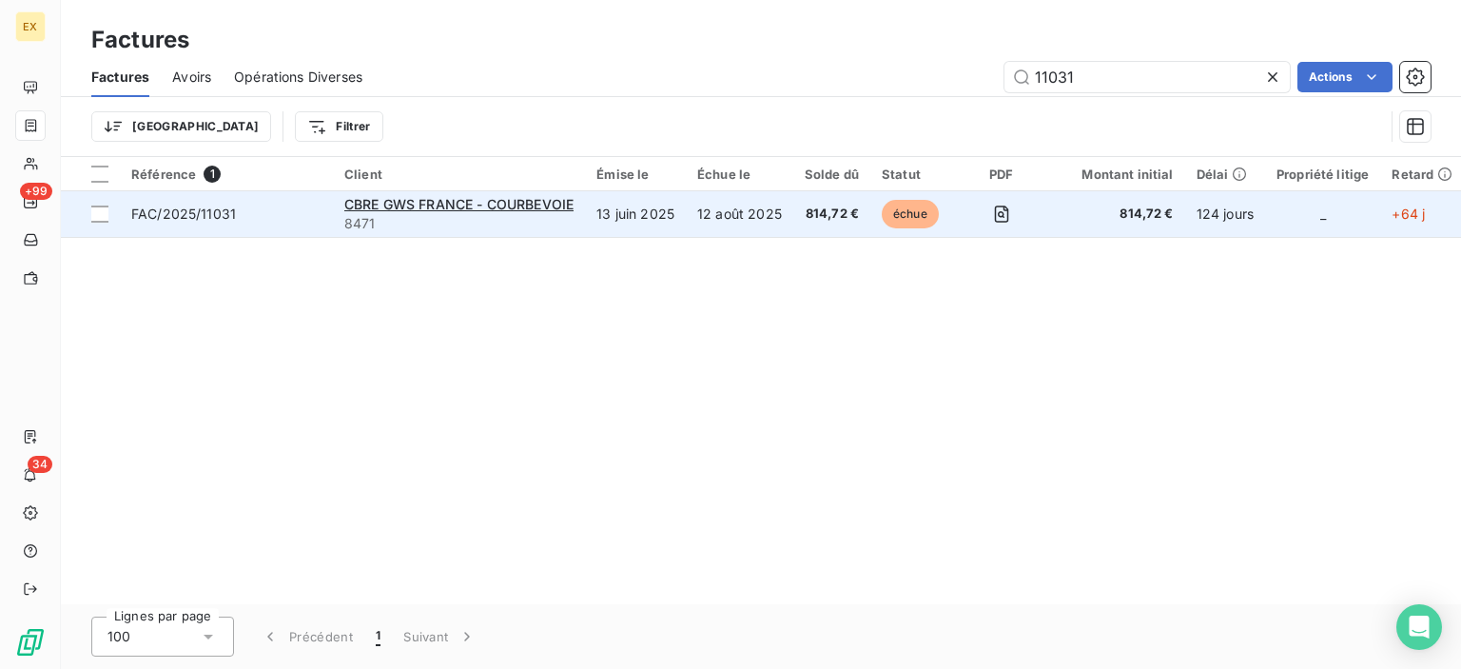
type input "11031"
click at [193, 214] on span "FAC/2025/11031" at bounding box center [183, 213] width 105 height 16
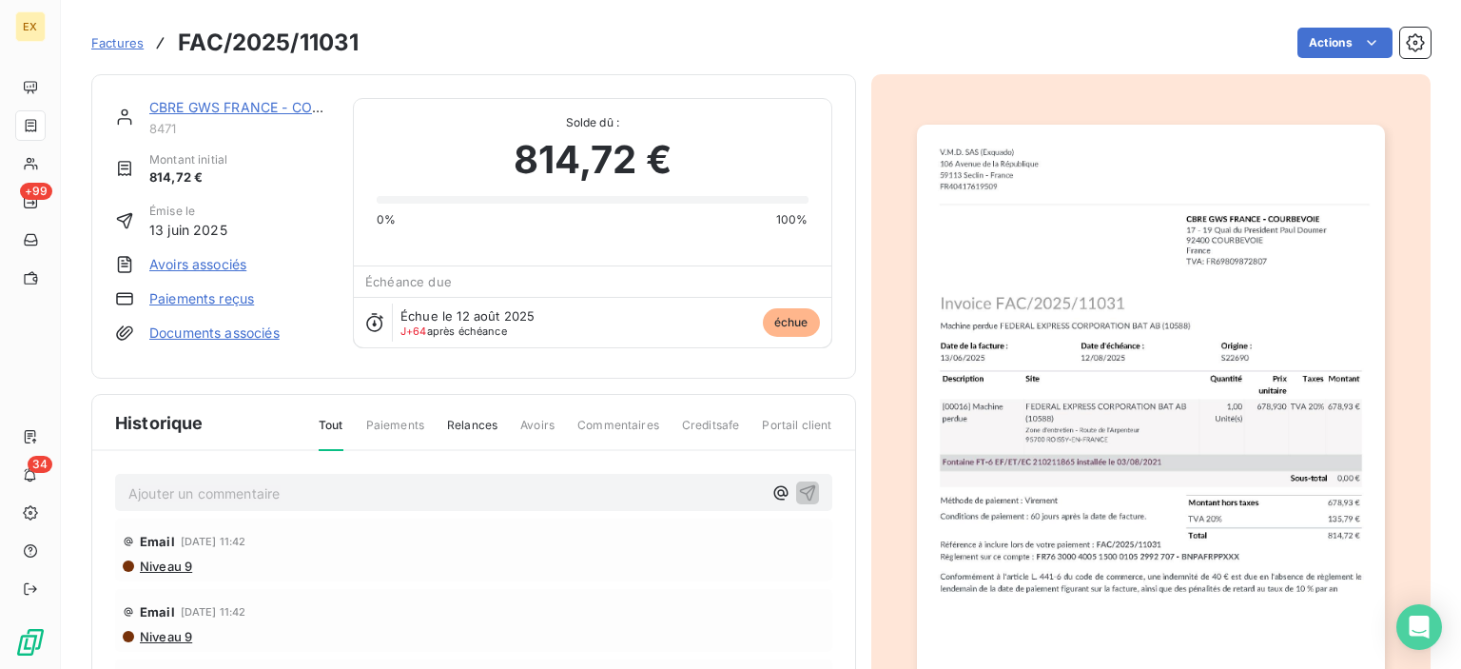
click at [223, 108] on link "CBRE GWS FRANCE - COURBEVOIE" at bounding box center [263, 107] width 229 height 16
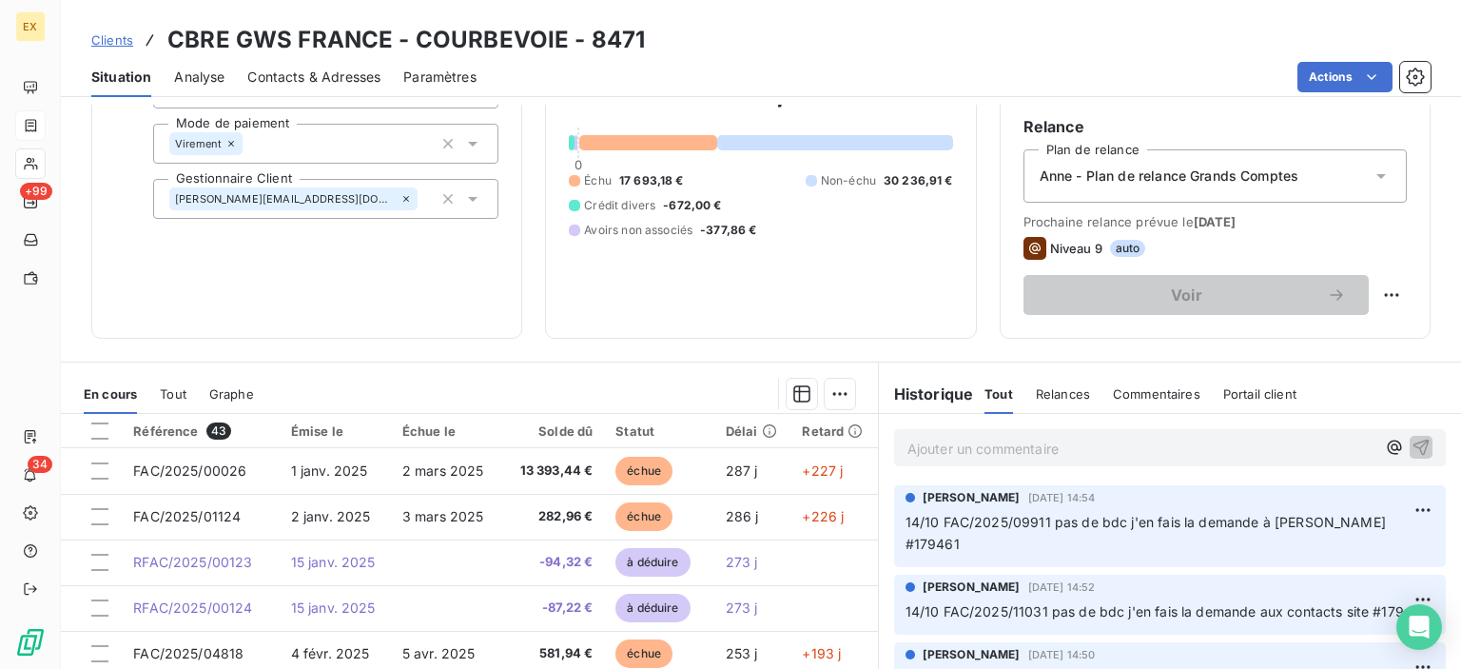
scroll to position [190, 0]
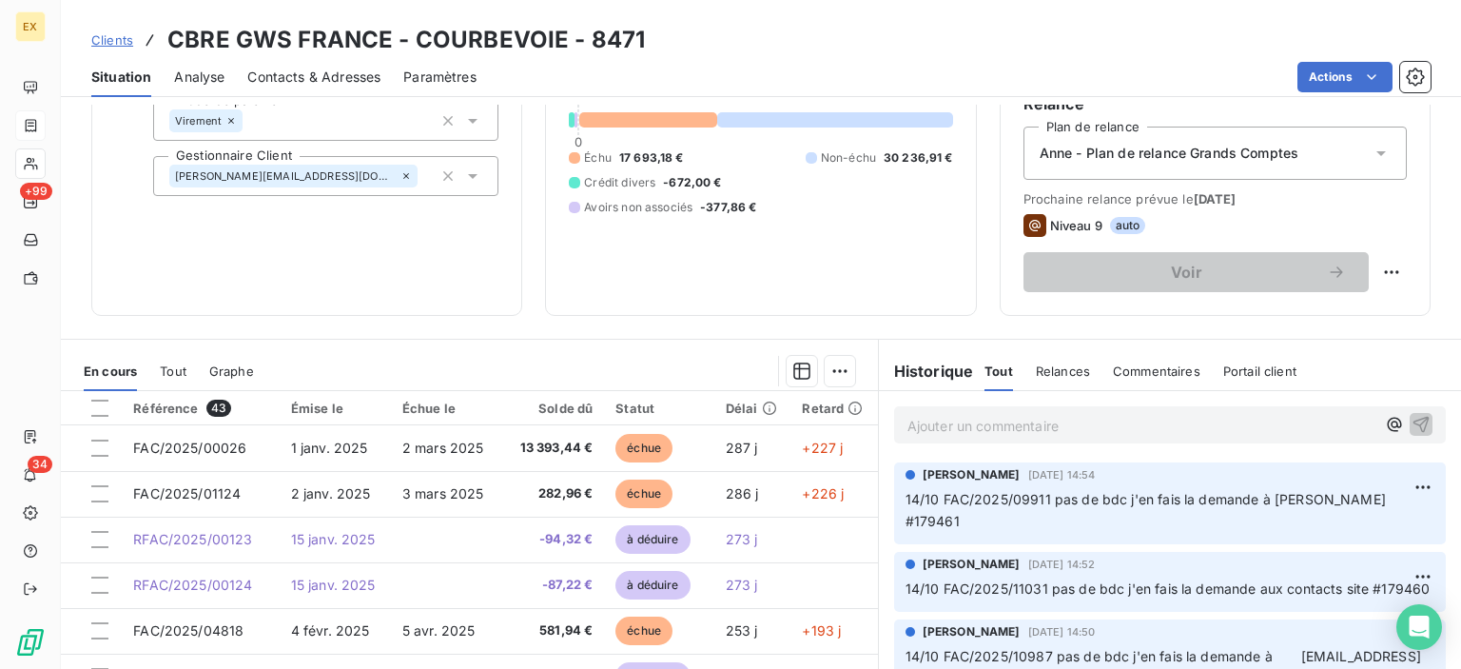
click at [105, 41] on span "Clients" at bounding box center [112, 39] width 42 height 15
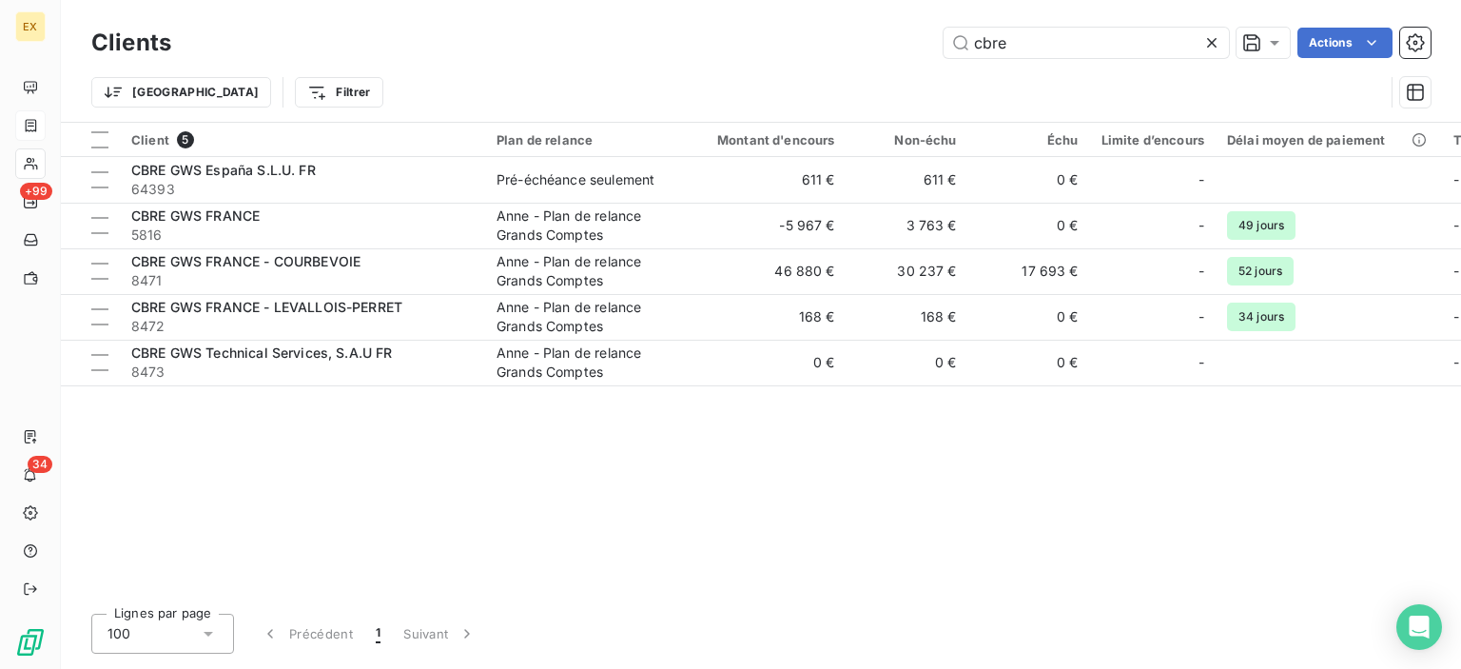
click at [928, 52] on div "cbre Actions" at bounding box center [812, 43] width 1237 height 30
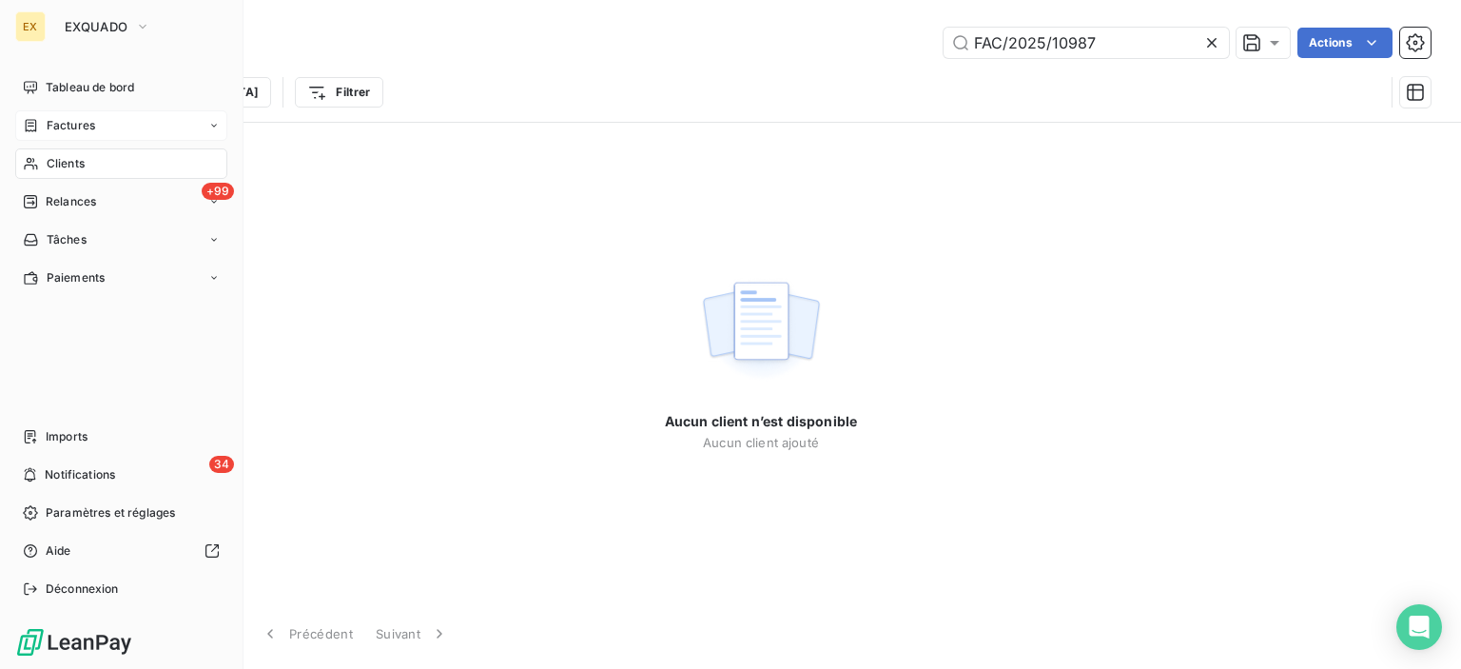
type input "FAC/2025/10987"
click at [49, 130] on span "Factures" at bounding box center [71, 125] width 49 height 17
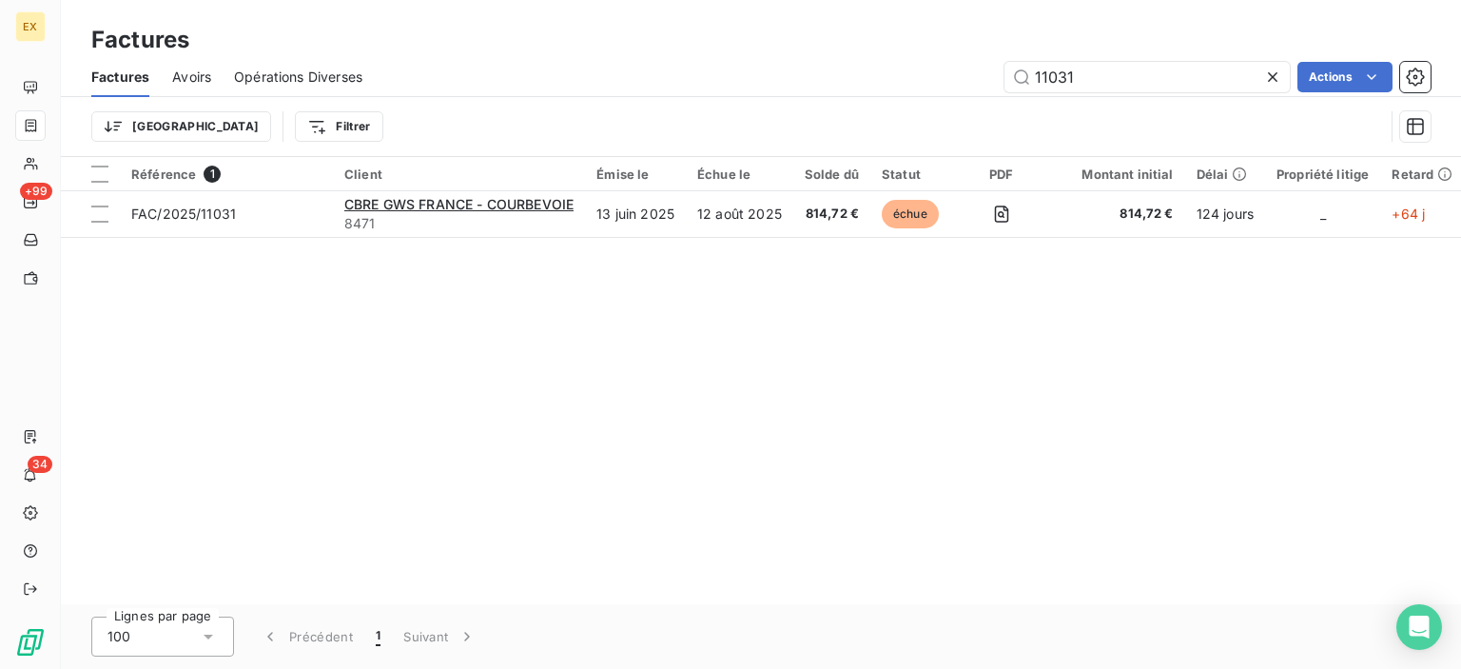
drag, startPoint x: 1120, startPoint y: 76, endPoint x: 993, endPoint y: 72, distance: 126.6
click at [993, 72] on div "11031 Actions" at bounding box center [907, 77] width 1045 height 30
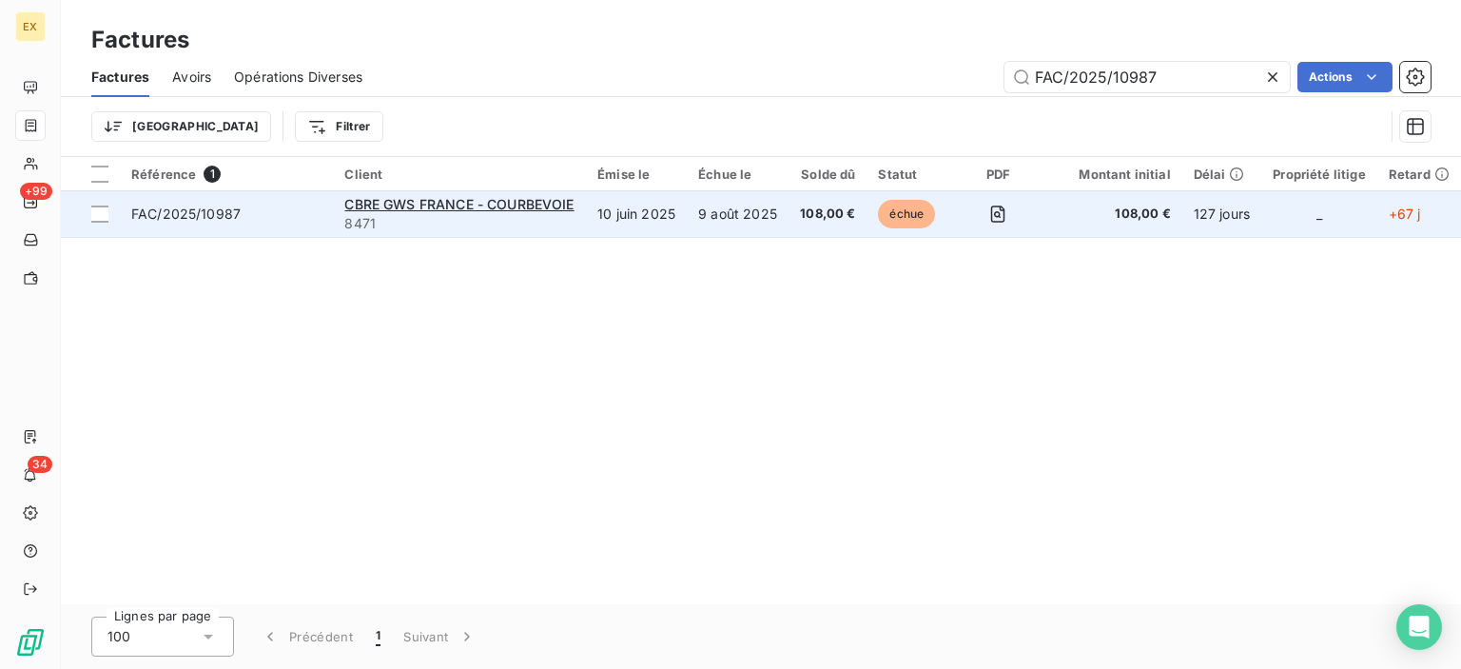
type input "FAC/2025/10987"
click at [244, 219] on span "FAC/2025/10987" at bounding box center [226, 214] width 190 height 19
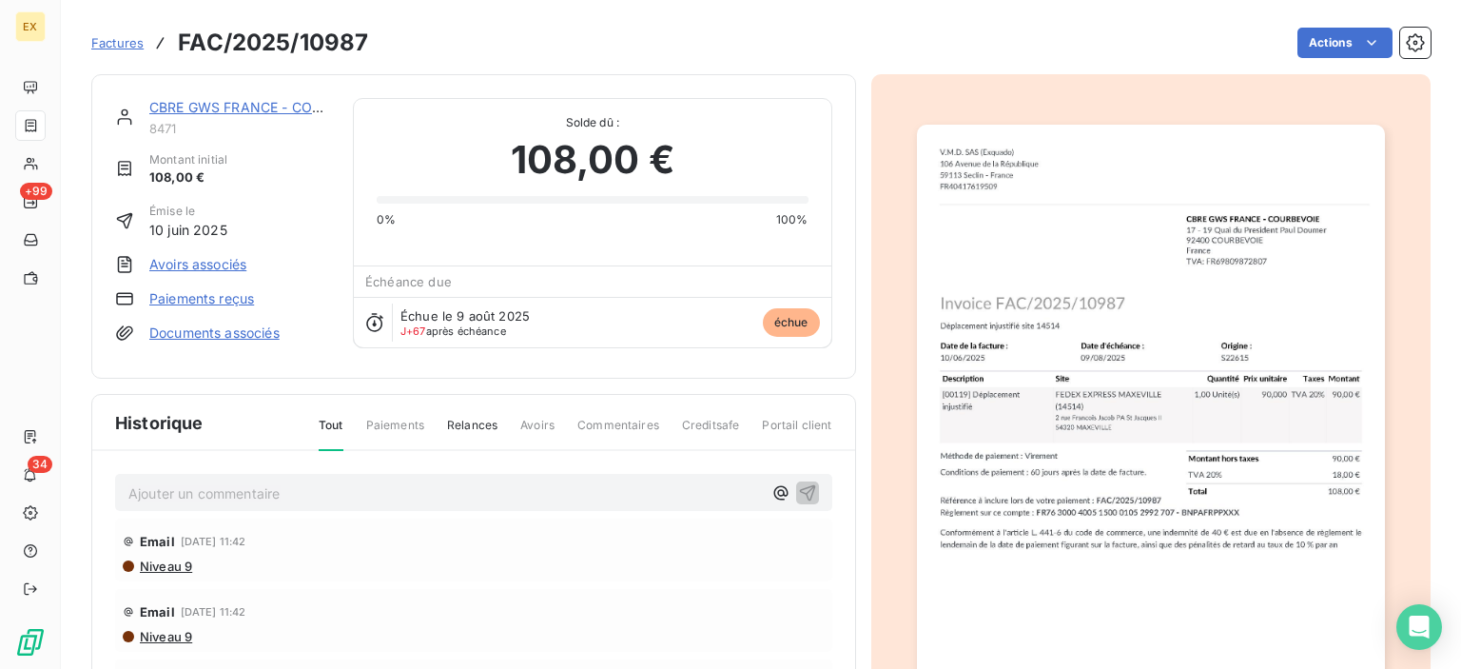
click at [259, 107] on link "CBRE GWS FRANCE - COURBEVOIE" at bounding box center [263, 107] width 229 height 16
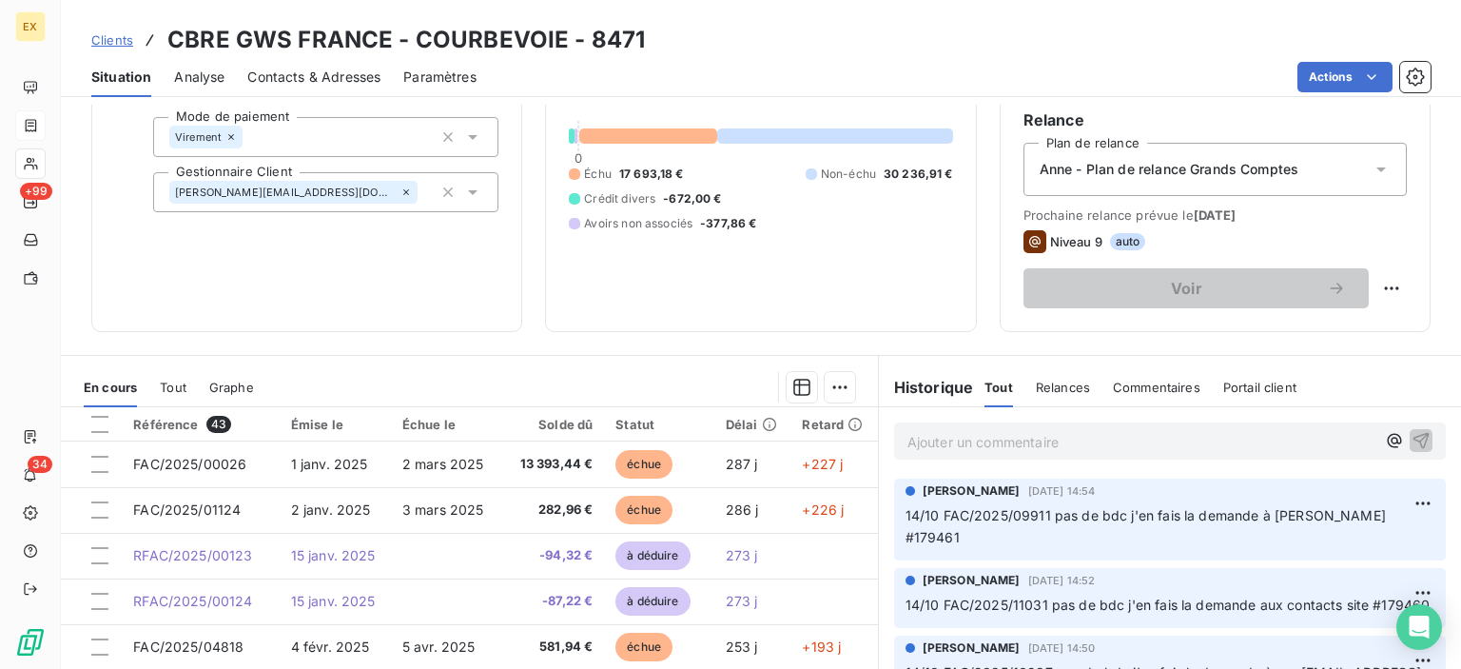
scroll to position [190, 0]
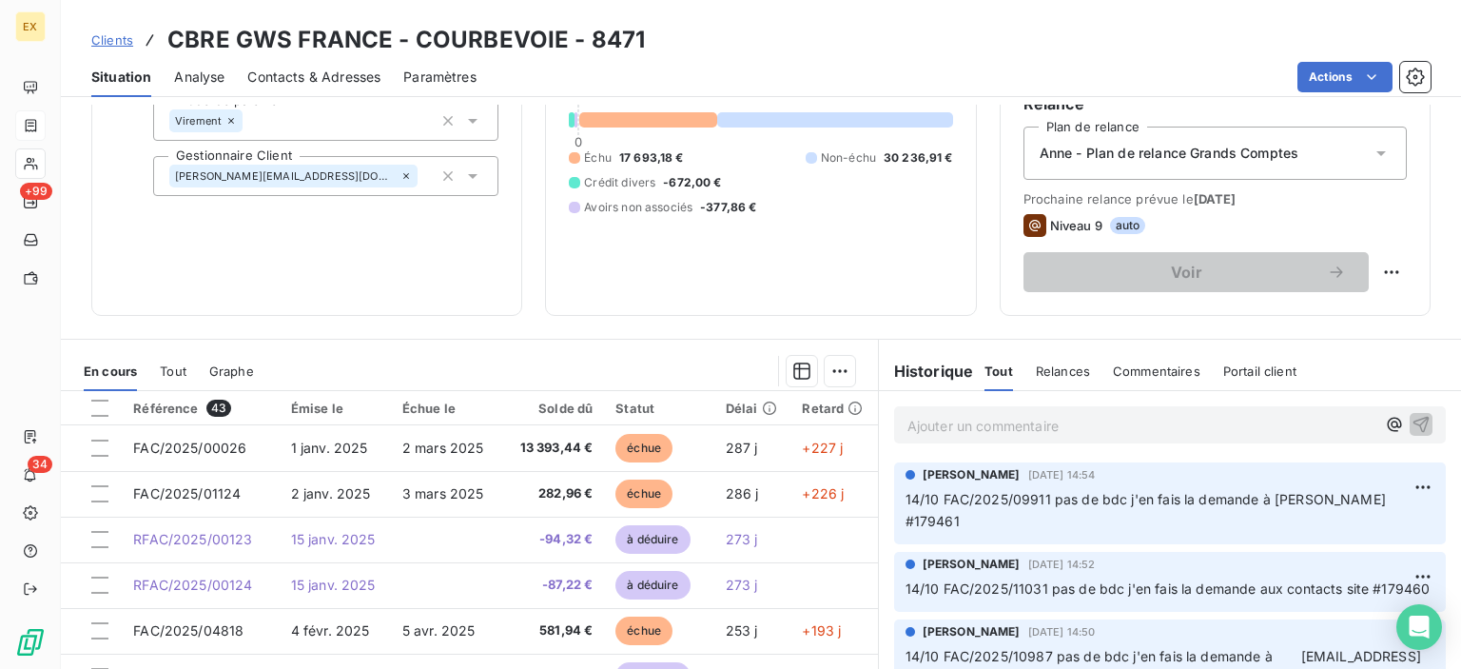
click at [1046, 431] on p "Ajouter un commentaire ﻿" at bounding box center [1141, 426] width 468 height 24
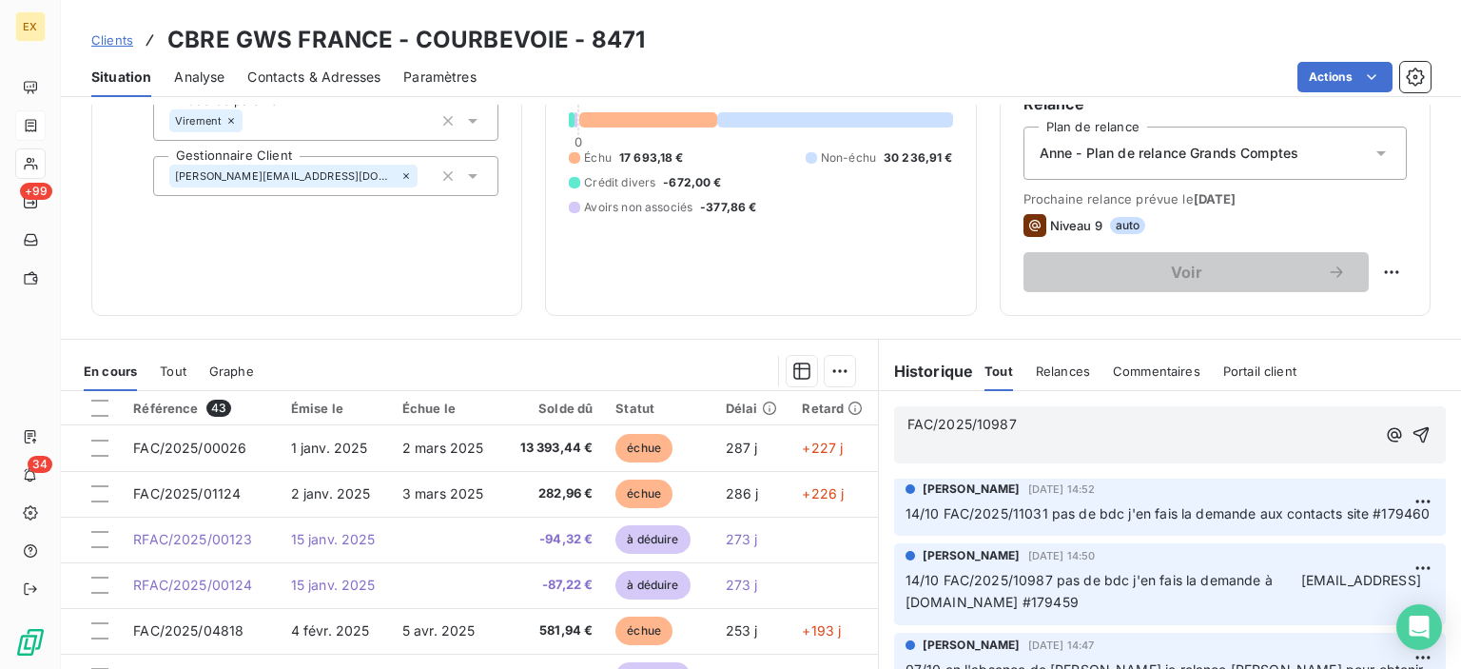
scroll to position [0, 0]
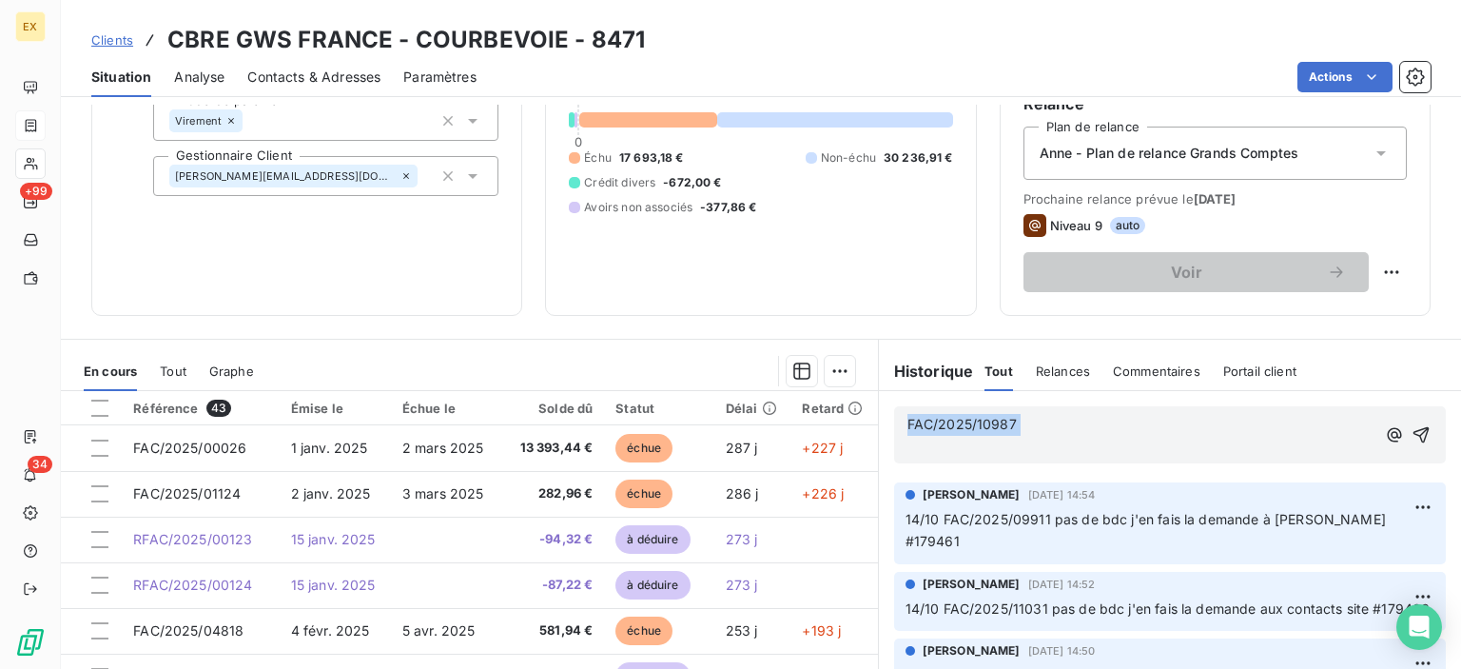
drag, startPoint x: 974, startPoint y: 451, endPoint x: 768, endPoint y: 357, distance: 226.9
click at [768, 357] on div "En cours Tout Graphe Référence 43 Émise le Échue le Solde dû Statut Délai Retar…" at bounding box center [761, 577] width 1400 height 476
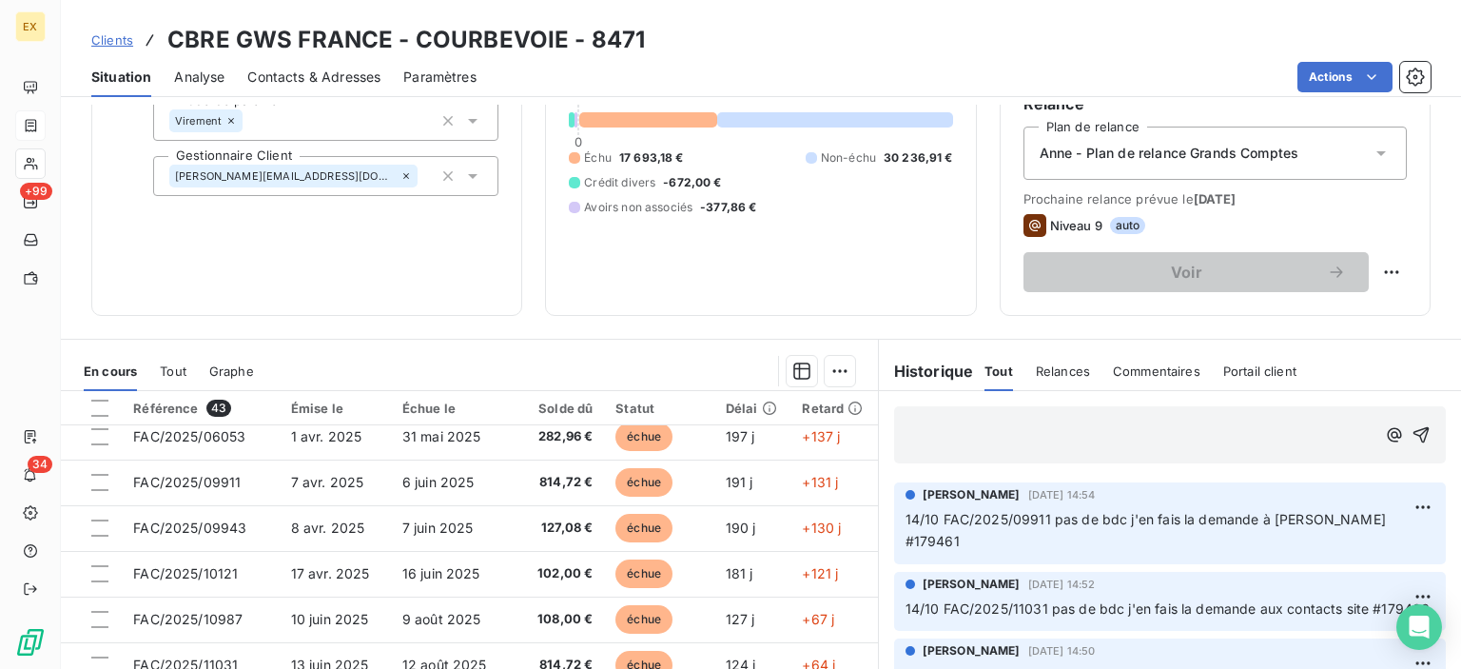
click at [115, 36] on span "Clients" at bounding box center [112, 39] width 42 height 15
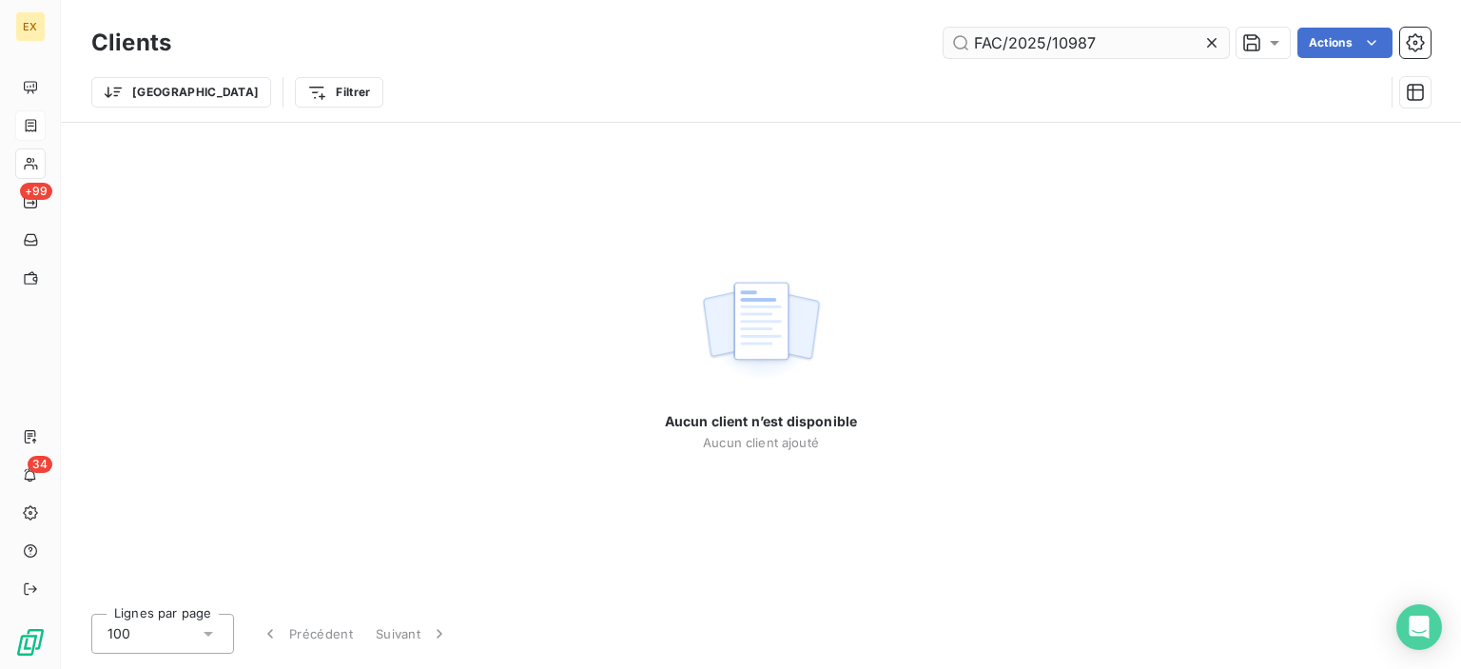
drag, startPoint x: 1111, startPoint y: 48, endPoint x: 952, endPoint y: 49, distance: 158.9
click at [952, 49] on input "FAC/2025/10987" at bounding box center [1086, 43] width 285 height 30
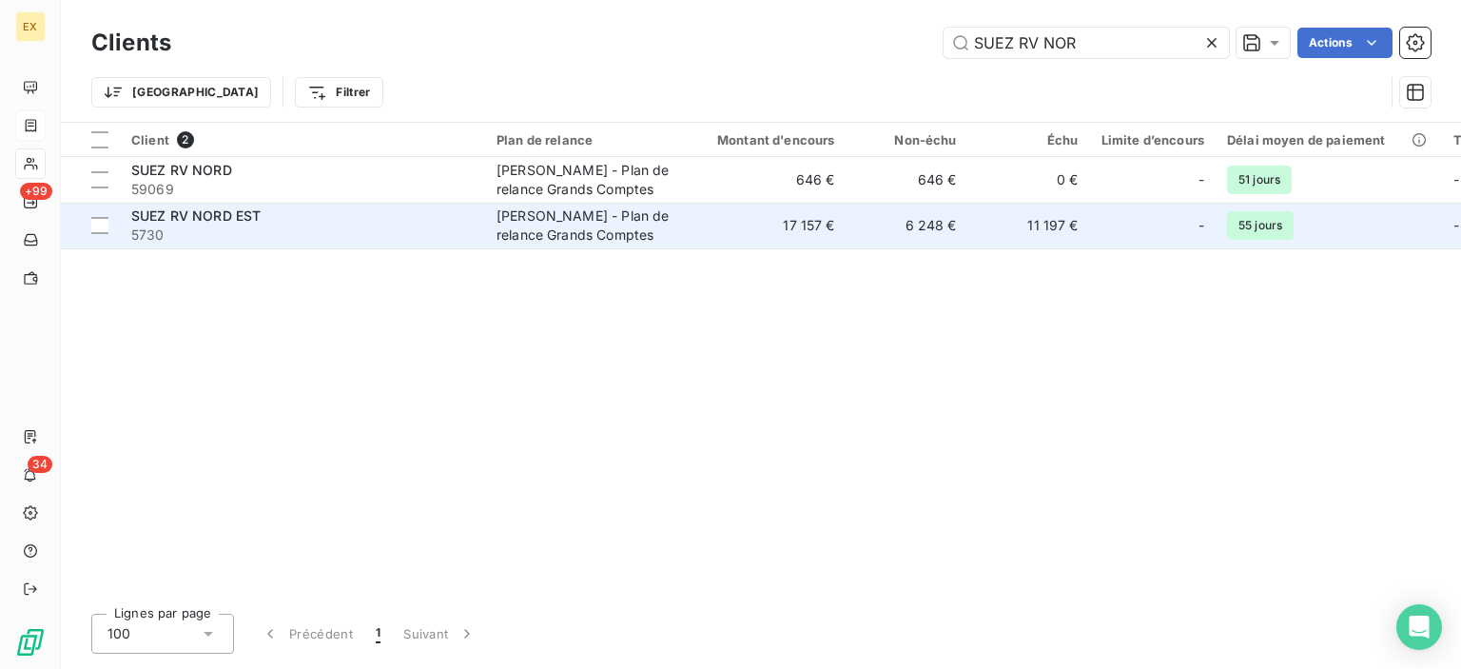
type input "SUEZ RV NOR"
click at [328, 227] on span "5730" at bounding box center [302, 234] width 342 height 19
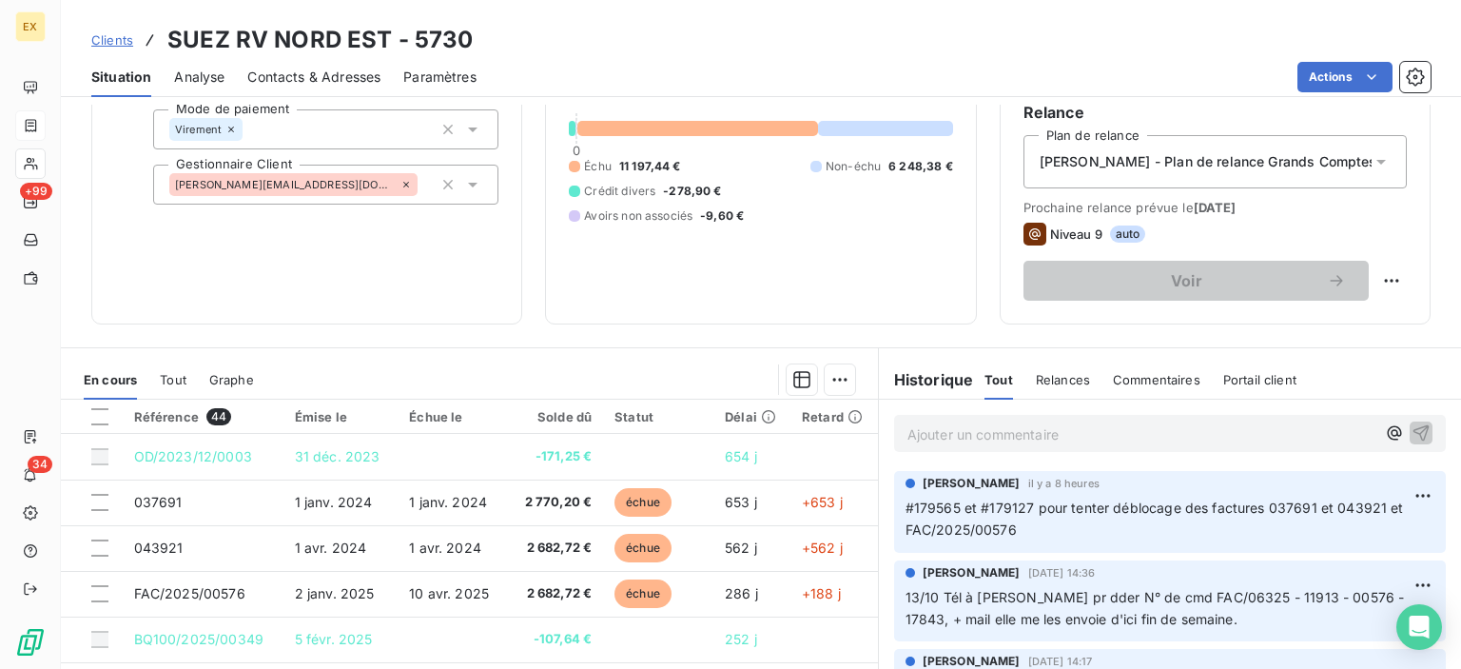
scroll to position [335, 0]
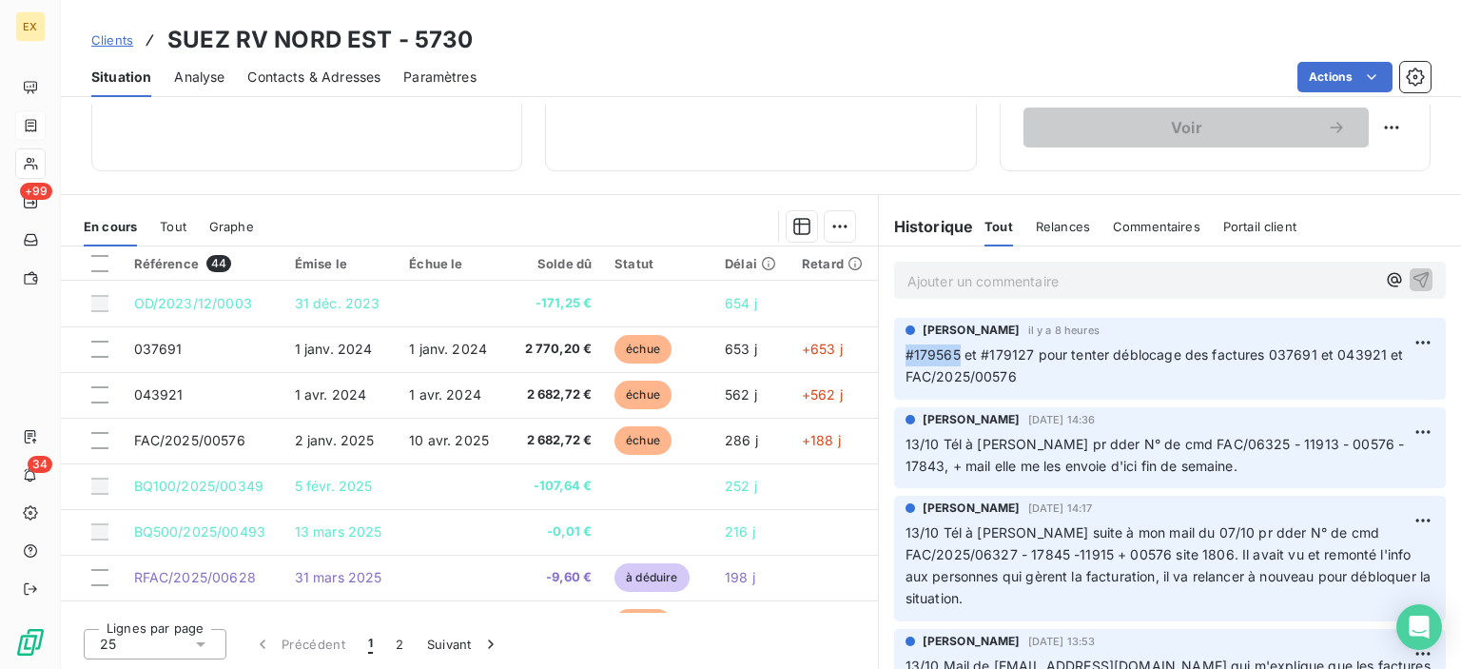
copy span "#179565"
drag, startPoint x: 952, startPoint y: 354, endPoint x: 870, endPoint y: 354, distance: 81.8
click at [879, 354] on div "[PERSON_NAME] il y a 8 heures #179565 et #179127 pour tenter déblocage des fact…" at bounding box center [1170, 358] width 582 height 89
